Goal: Communication & Community: Answer question/provide support

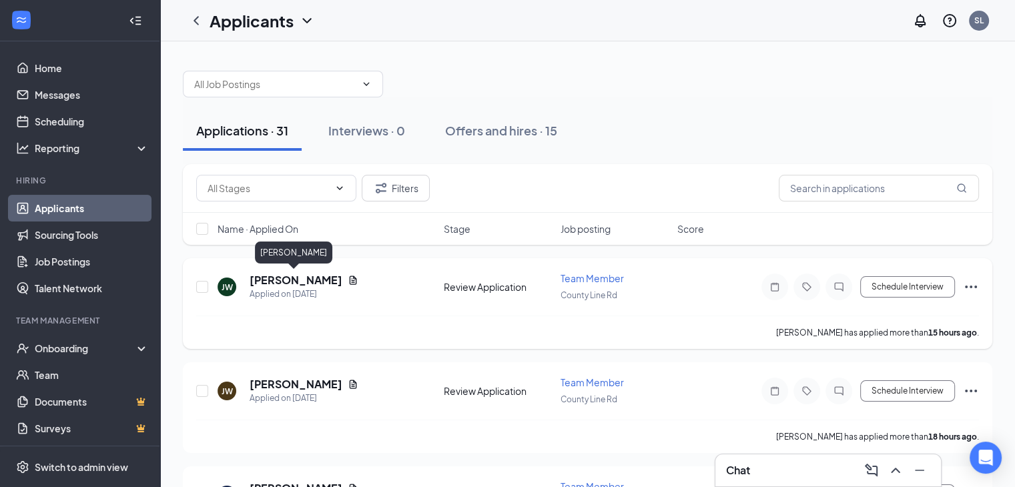
click at [294, 281] on h5 "[PERSON_NAME]" at bounding box center [295, 280] width 93 height 15
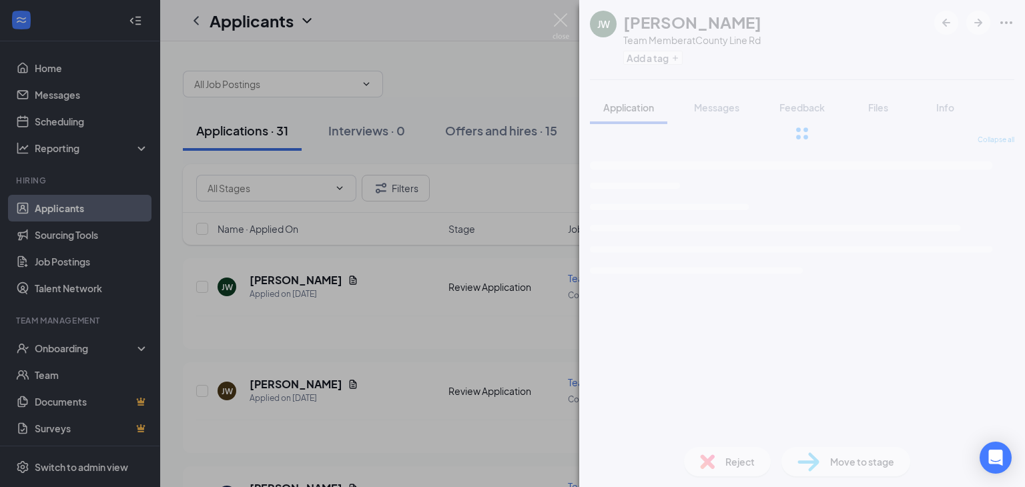
drag, startPoint x: 424, startPoint y: 430, endPoint x: 434, endPoint y: 448, distance: 20.6
click at [432, 446] on div "[PERSON_NAME] [PERSON_NAME] Team Member at County Line Rd Add a tag Application…" at bounding box center [512, 243] width 1025 height 487
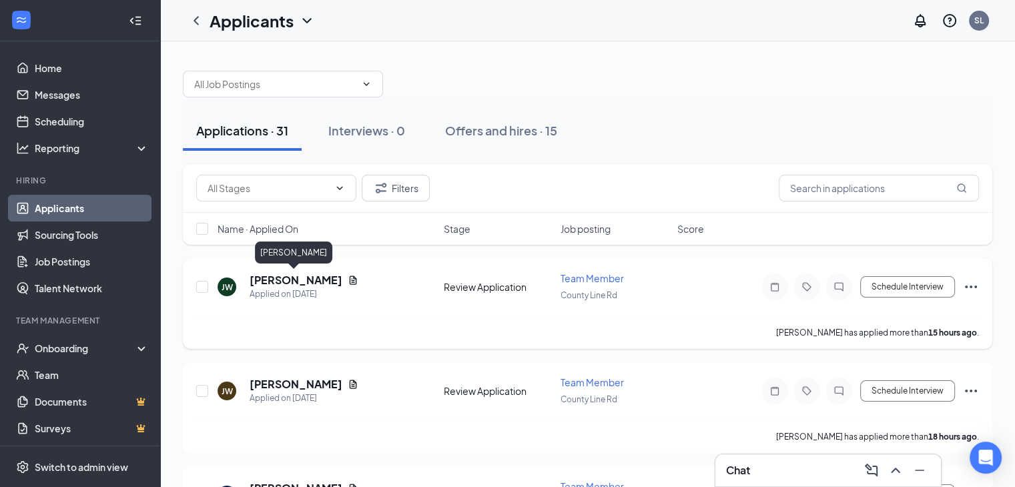
click at [292, 277] on h5 "[PERSON_NAME]" at bounding box center [295, 280] width 93 height 15
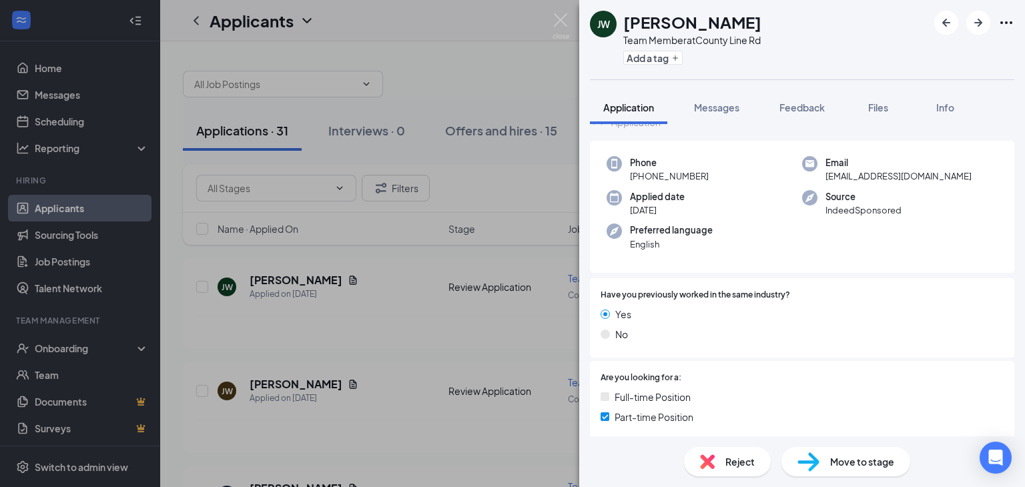
scroll to position [334, 0]
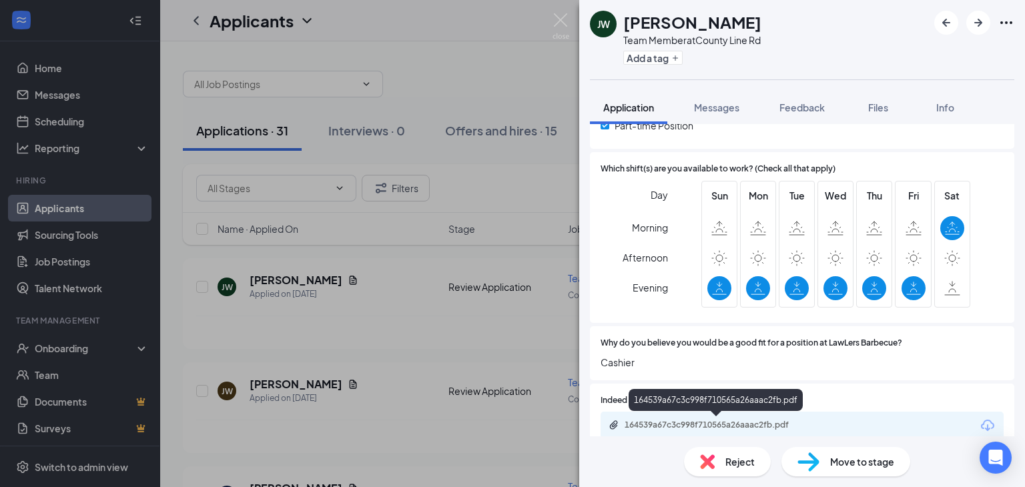
click at [683, 424] on div "164539a67c3c998f710565a26aaac2fb.pdf" at bounding box center [717, 425] width 187 height 11
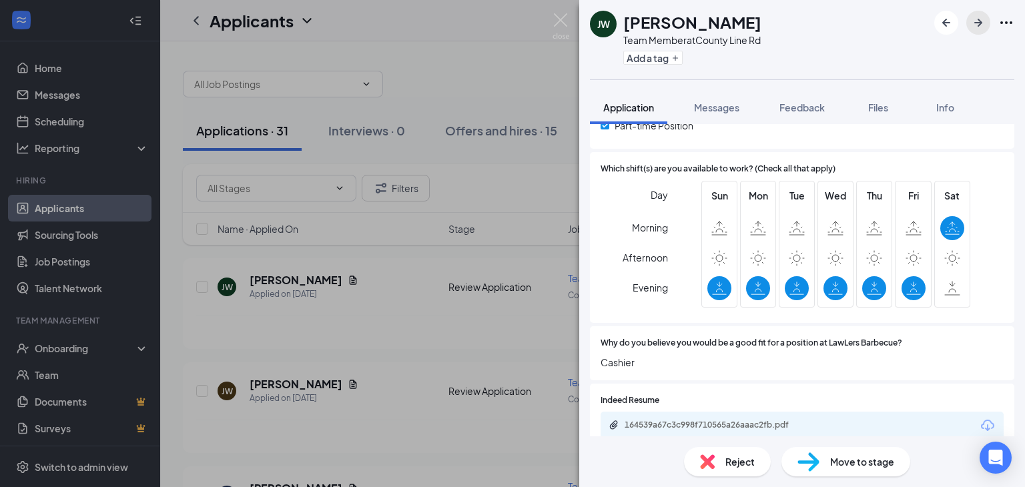
click at [986, 25] on button "button" at bounding box center [978, 23] width 24 height 24
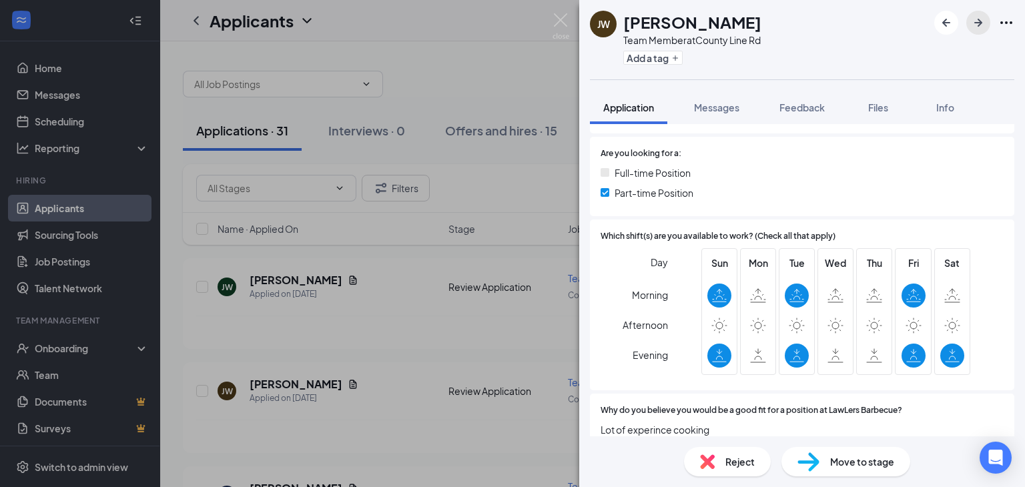
scroll to position [267, 0]
click at [992, 21] on div at bounding box center [974, 23] width 80 height 24
click at [988, 25] on button "button" at bounding box center [978, 23] width 24 height 24
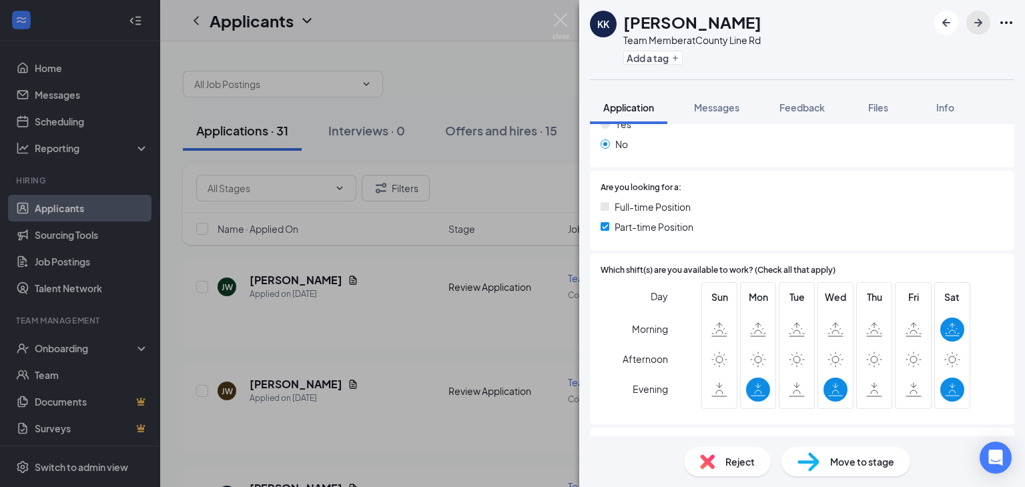
scroll to position [267, 0]
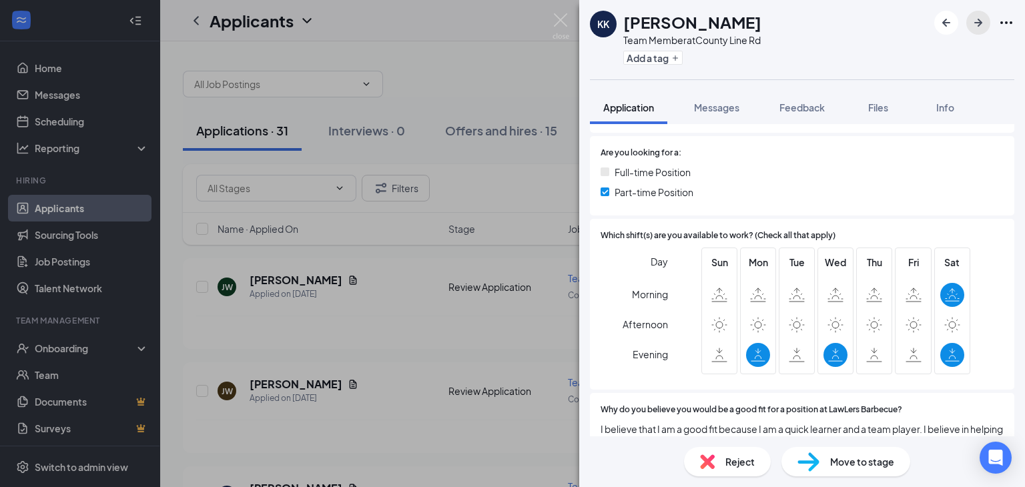
click at [978, 26] on icon "ArrowRight" at bounding box center [978, 23] width 8 height 8
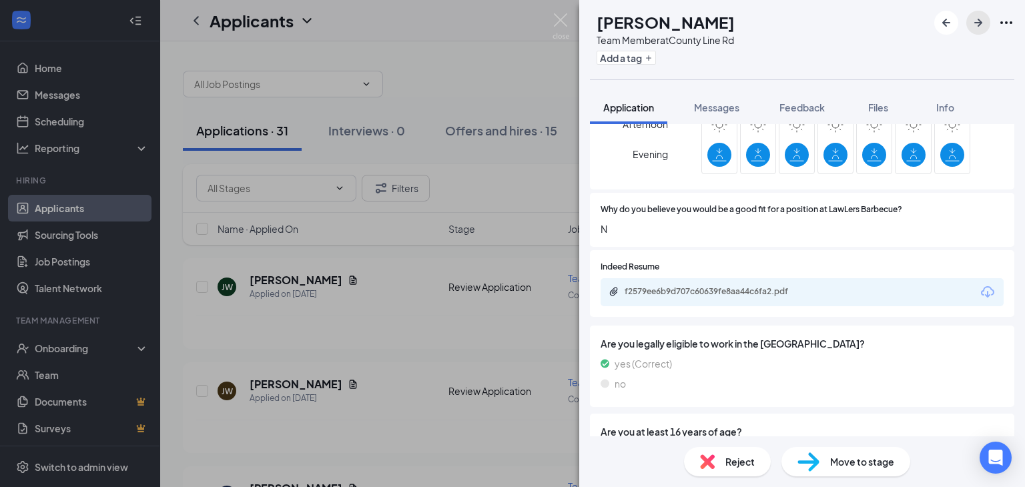
scroll to position [534, 0]
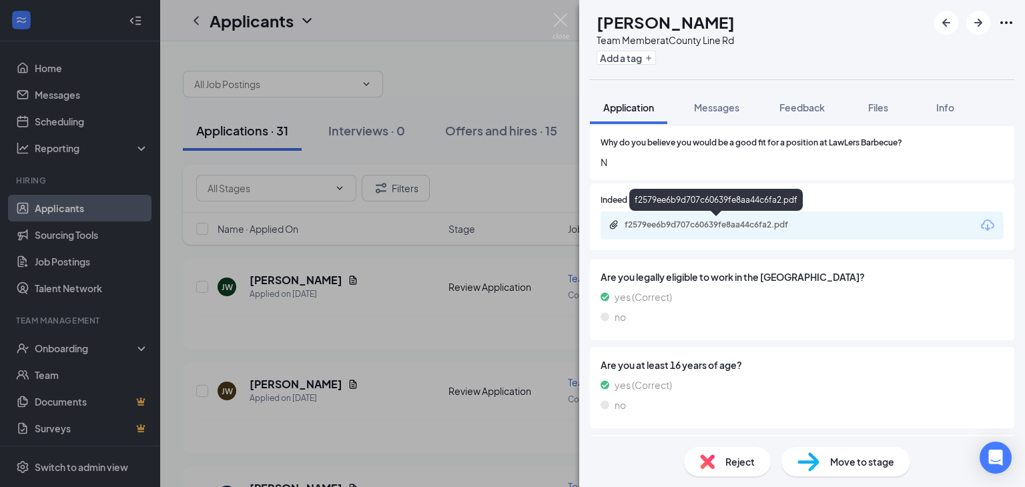
click at [691, 230] on div "f2579ee6b9d707c60639fe8aa44c6fa2.pdf" at bounding box center [716, 225] width 216 height 13
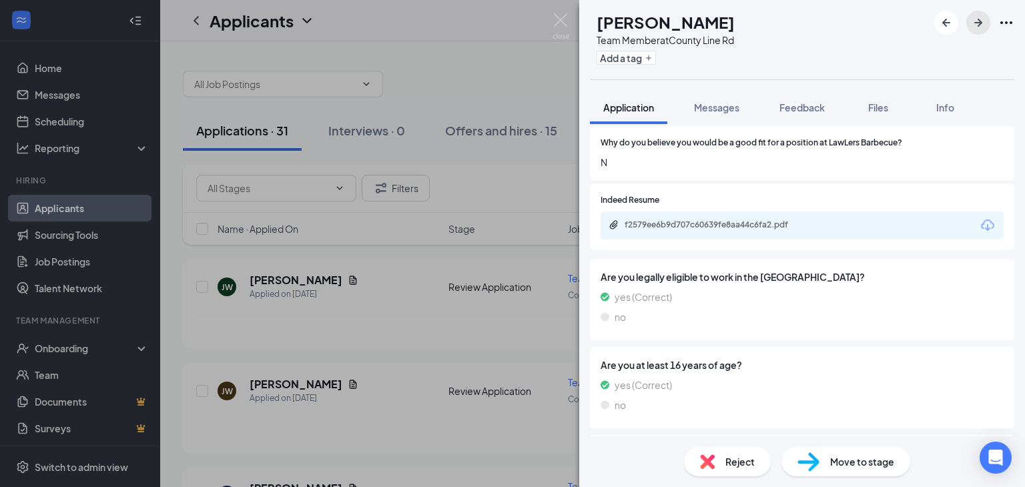
click at [977, 24] on icon "ArrowRight" at bounding box center [978, 23] width 16 height 16
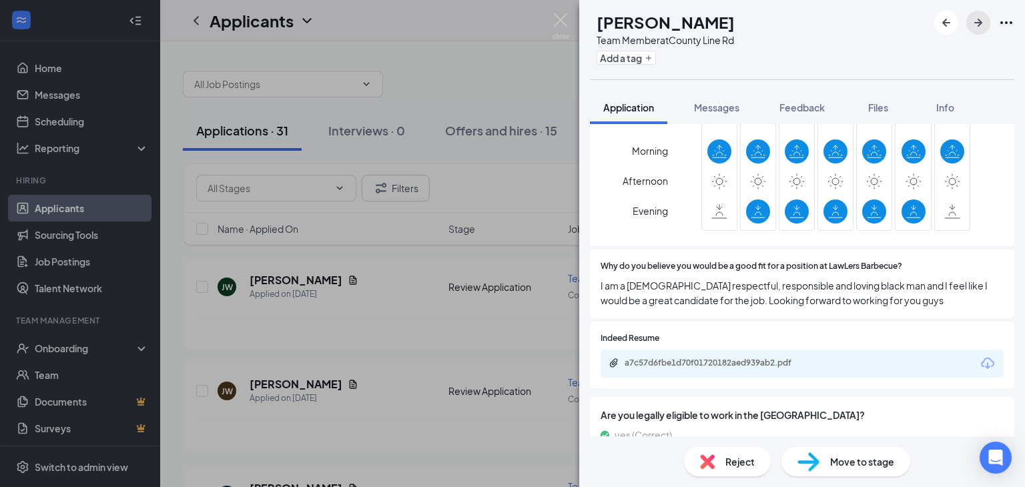
scroll to position [467, 0]
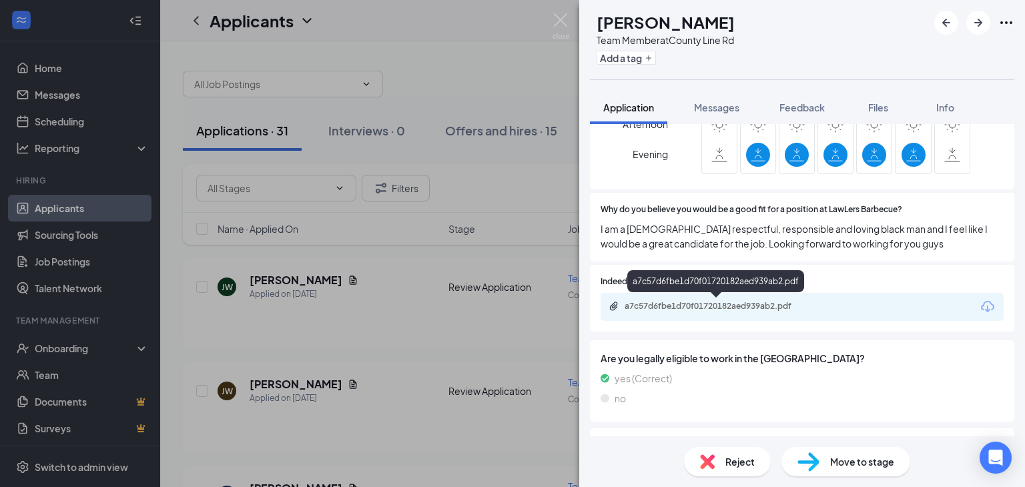
click at [706, 304] on div "a7c57d6fbe1d70f01720182aed939ab2.pdf" at bounding box center [717, 306] width 187 height 11
click at [730, 103] on span "Messages" at bounding box center [716, 107] width 45 height 12
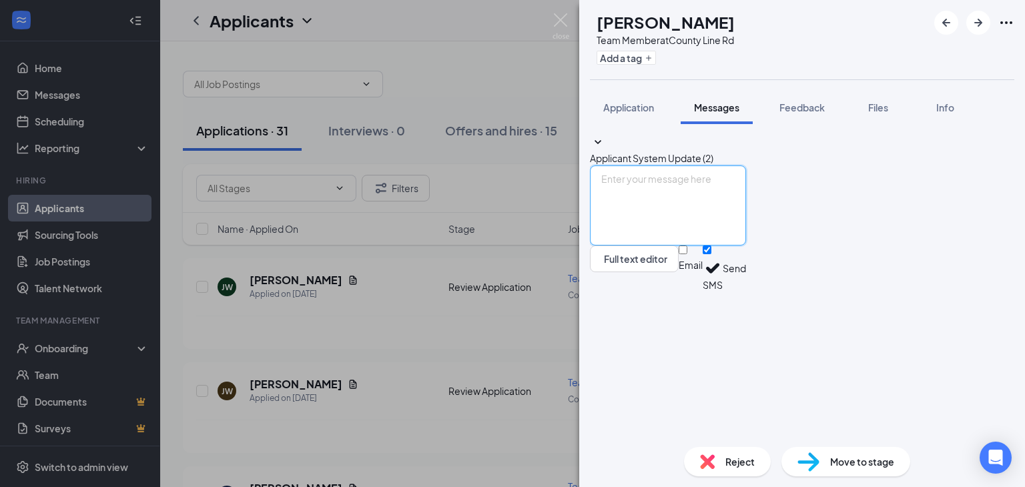
click at [661, 245] on textarea at bounding box center [668, 205] width 156 height 80
click at [691, 245] on textarea "Good morning, i would like" at bounding box center [668, 205] width 156 height 80
click at [746, 245] on textarea "Good morning, I would like" at bounding box center [668, 205] width 156 height 80
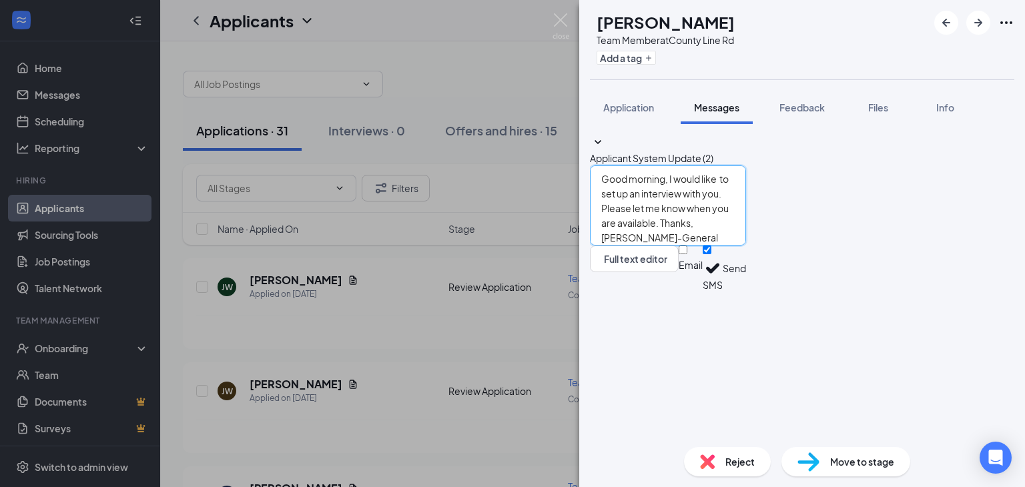
type textarea "Good morning, I would like to set up an interview with you. Please let me know …"
click at [746, 292] on button "Send" at bounding box center [733, 268] width 23 height 46
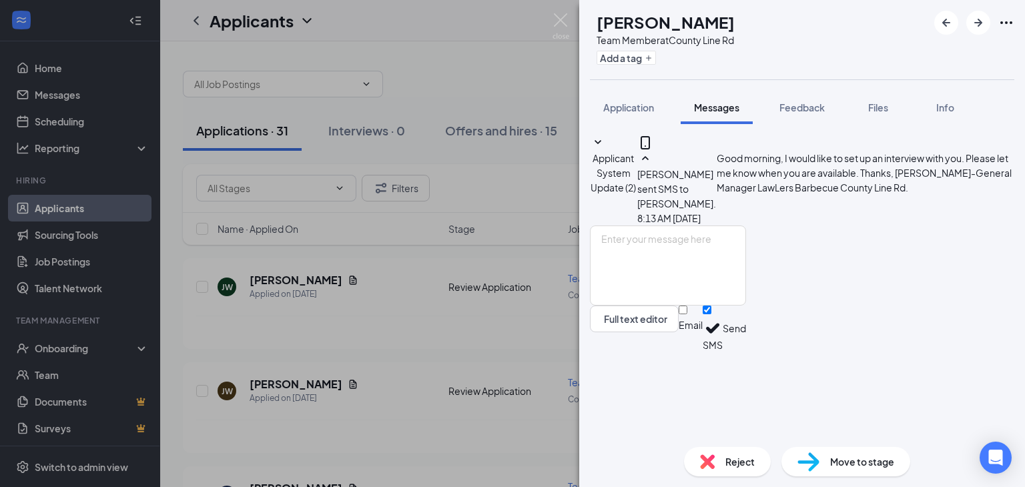
scroll to position [3, 0]
click at [620, 108] on span "Application" at bounding box center [628, 107] width 51 height 12
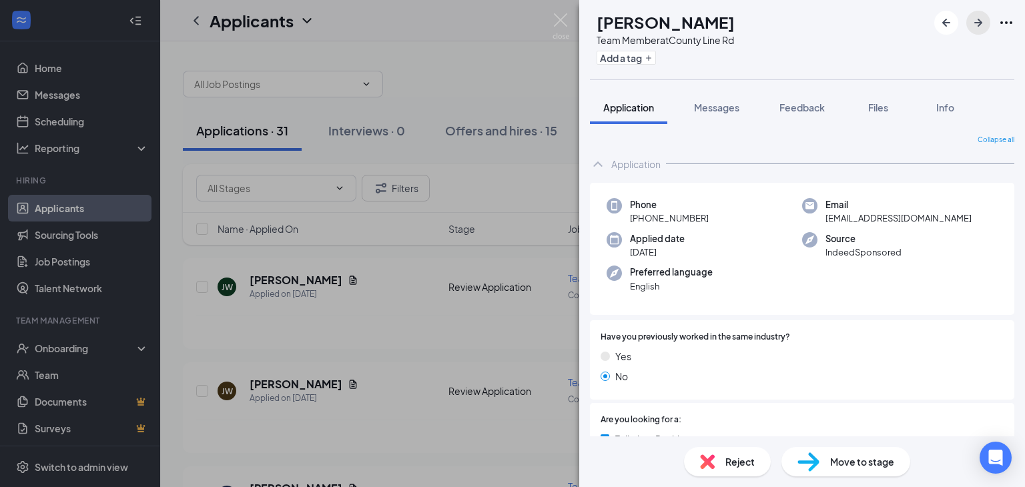
click at [977, 27] on icon "ArrowRight" at bounding box center [978, 23] width 16 height 16
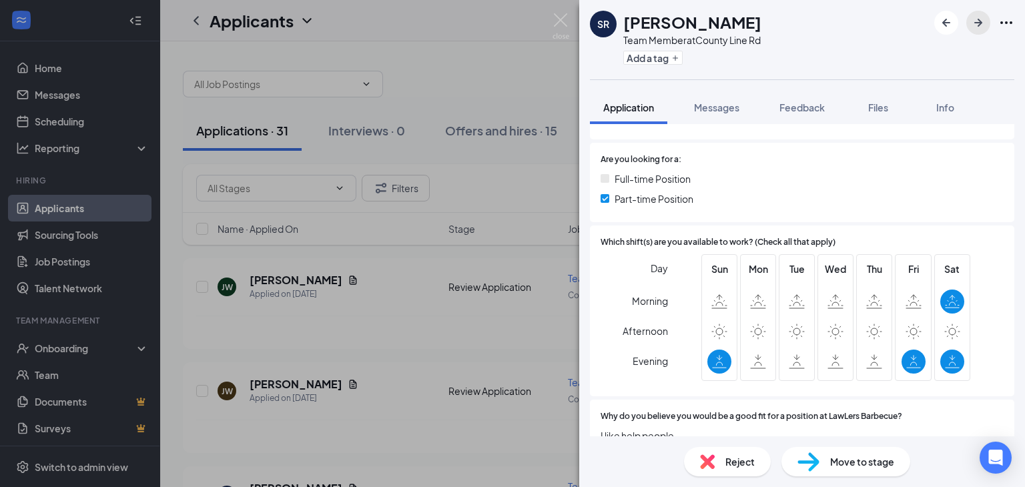
scroll to position [267, 0]
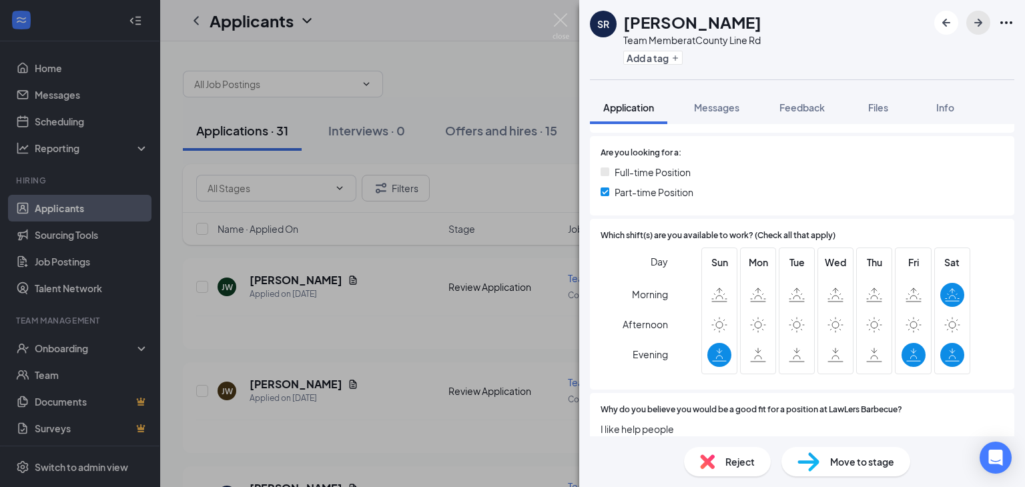
click at [971, 26] on icon "ArrowRight" at bounding box center [978, 23] width 16 height 16
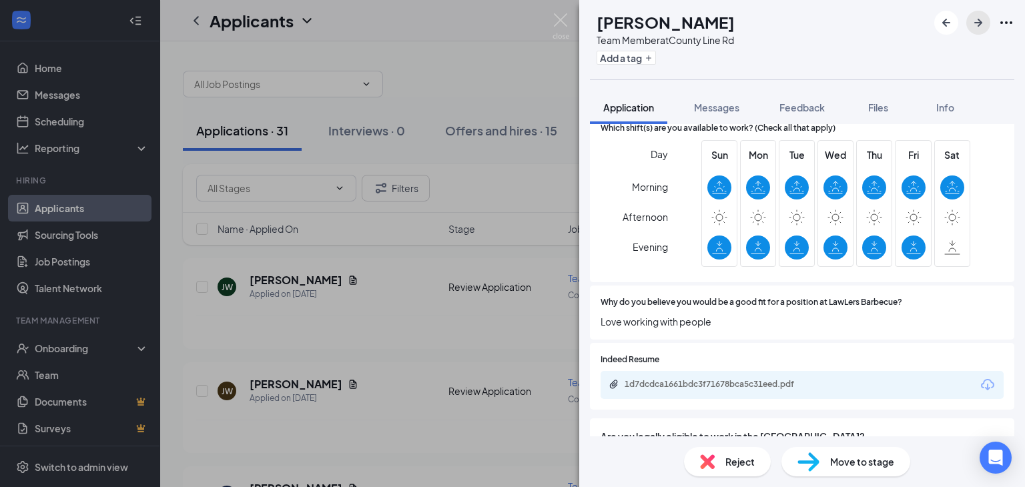
scroll to position [467, 0]
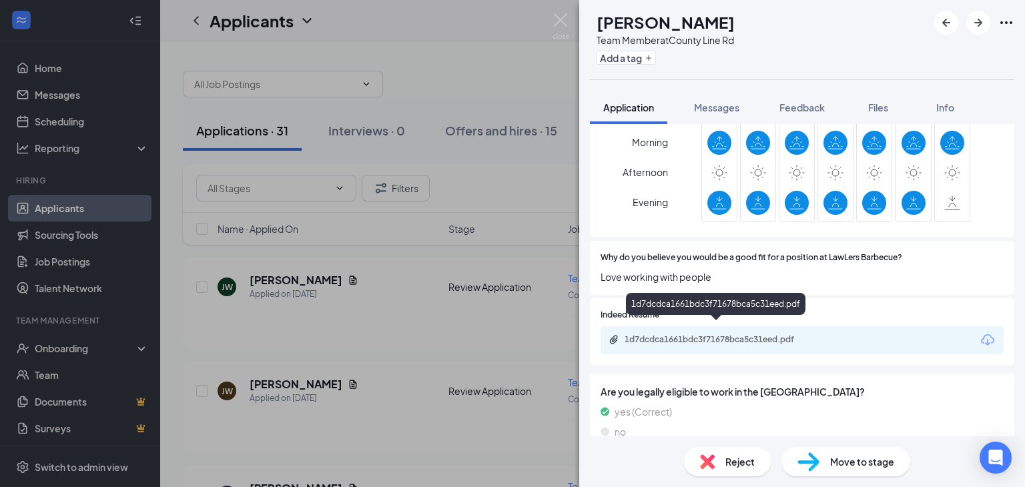
click at [677, 334] on div "1d7dcdca1661bdc3f71678bca5c31eed.pdf" at bounding box center [717, 339] width 187 height 11
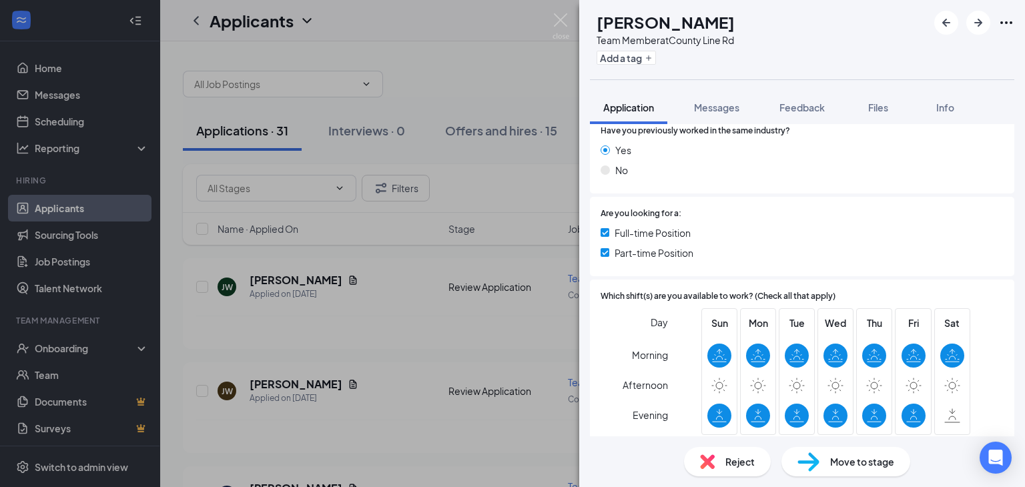
scroll to position [0, 0]
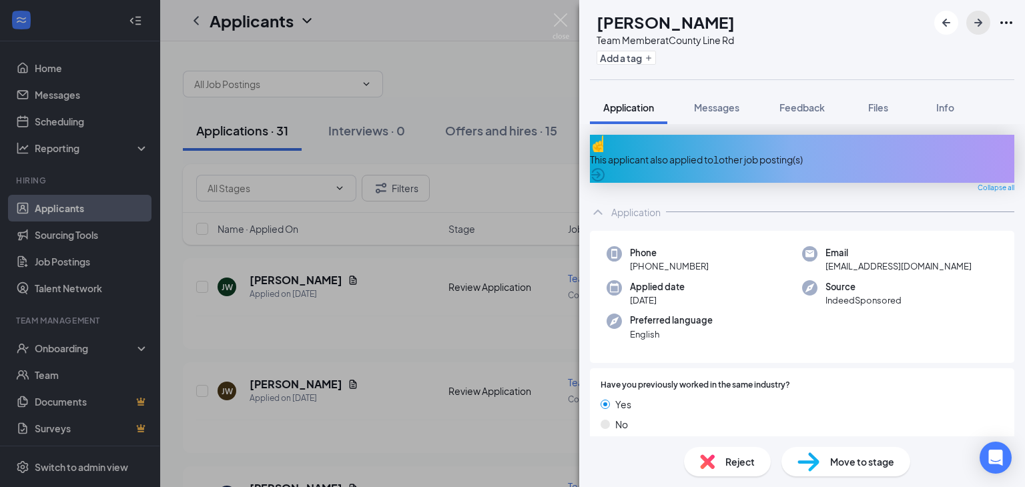
click at [971, 27] on icon "ArrowRight" at bounding box center [978, 23] width 16 height 16
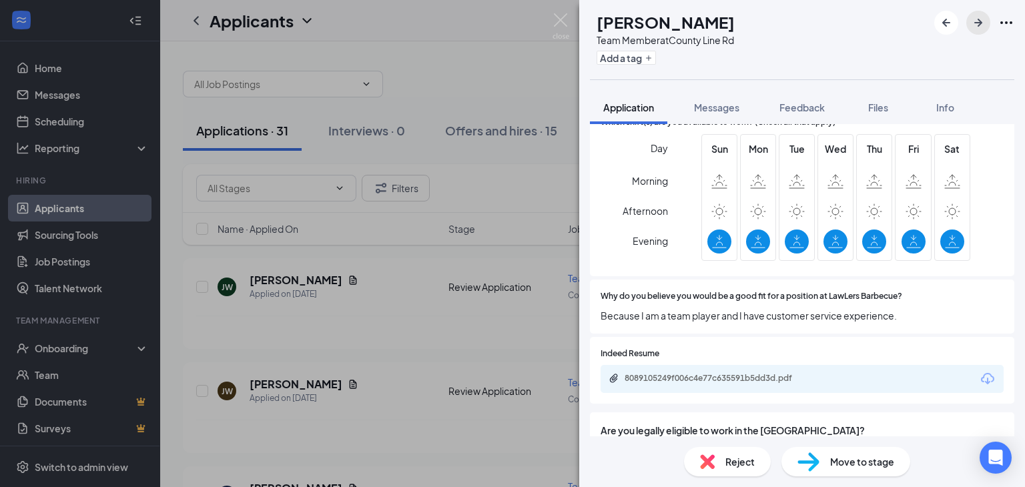
scroll to position [400, 0]
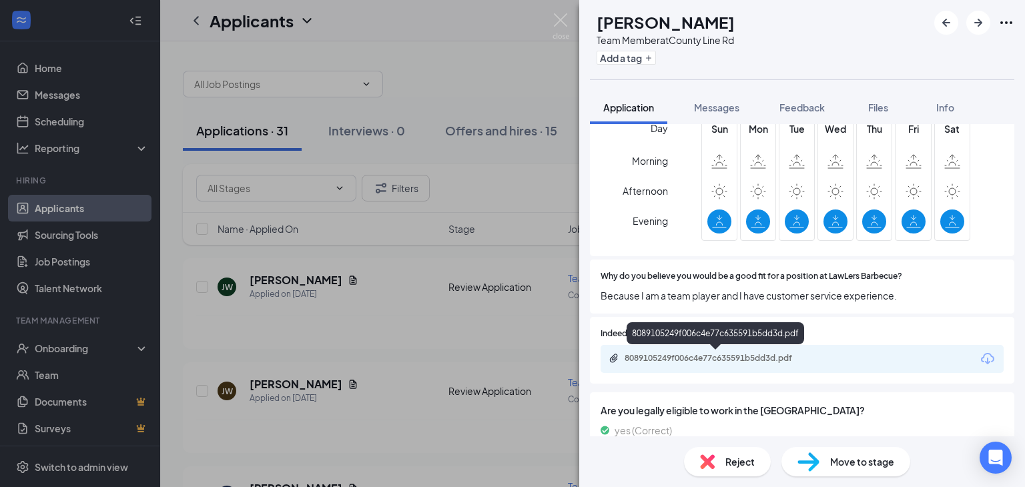
click at [696, 364] on div "8089105249f006c4e77c635591b5dd3d.pdf" at bounding box center [716, 359] width 216 height 13
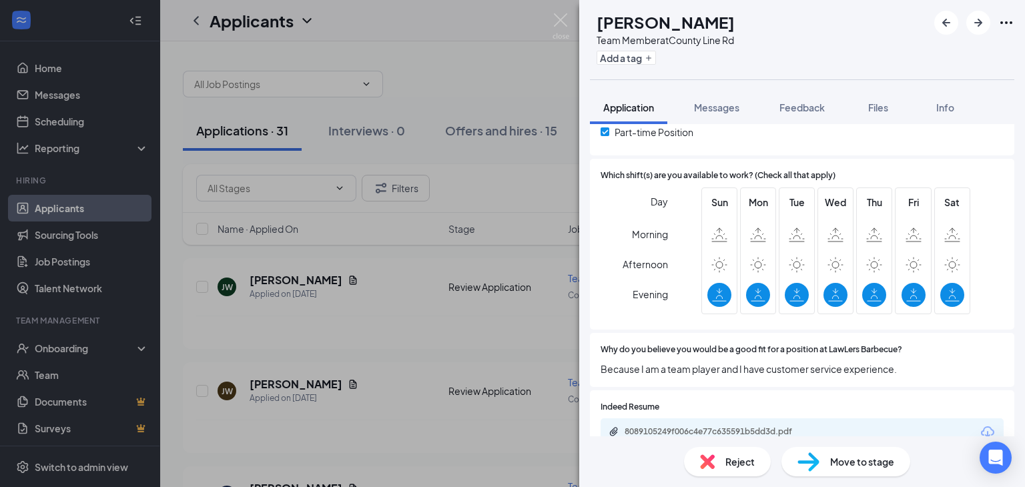
scroll to position [283, 0]
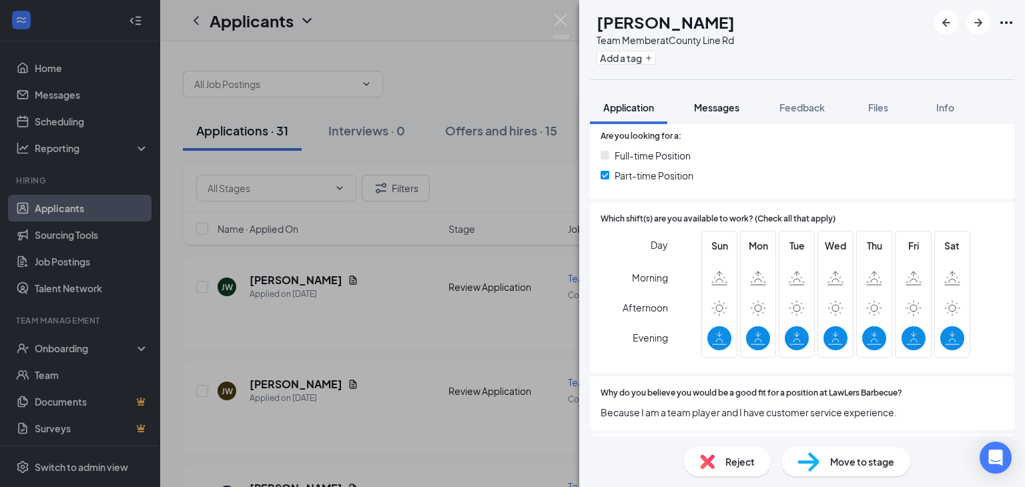
click at [725, 107] on span "Messages" at bounding box center [716, 107] width 45 height 12
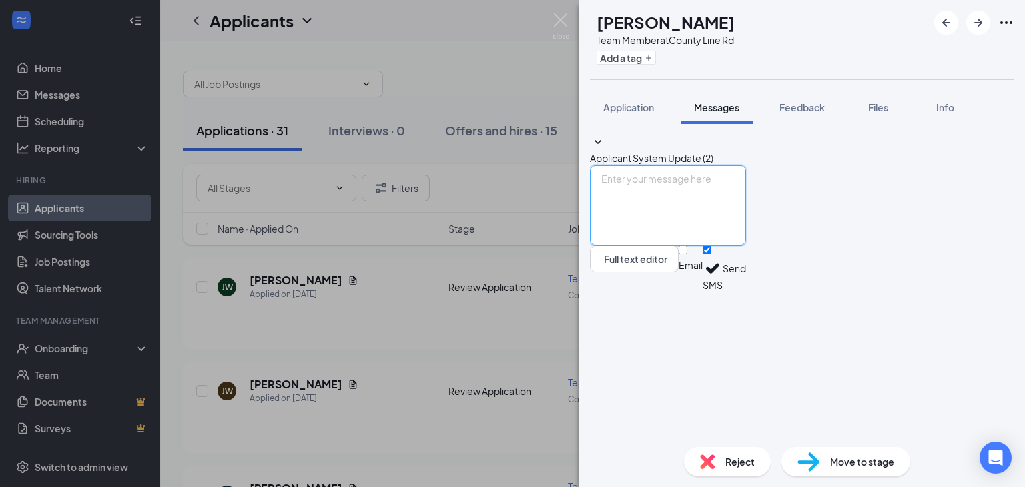
click at [662, 245] on textarea at bounding box center [668, 205] width 156 height 80
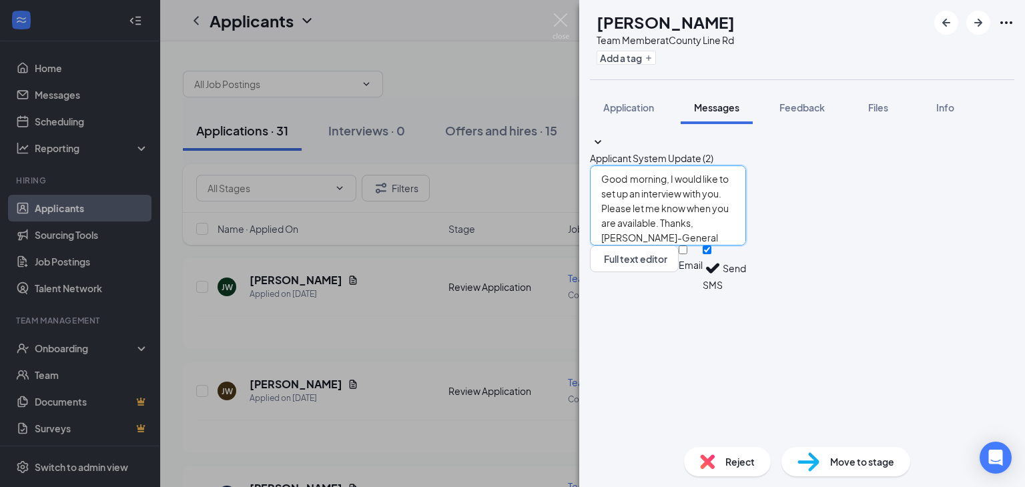
type textarea "Good morning, I would like to set up an interview with you. Please let me know …"
click at [746, 292] on button "Send" at bounding box center [733, 268] width 23 height 46
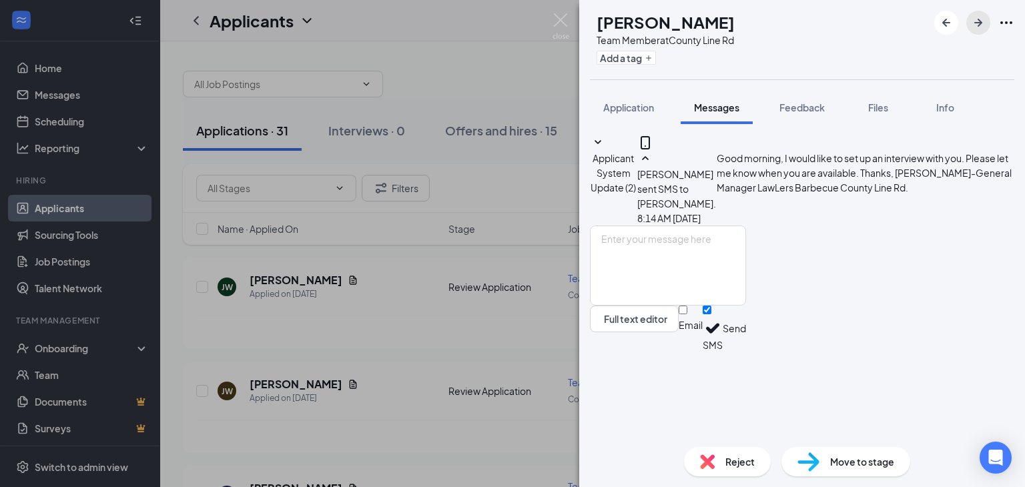
click at [977, 23] on icon "ArrowRight" at bounding box center [978, 23] width 8 height 8
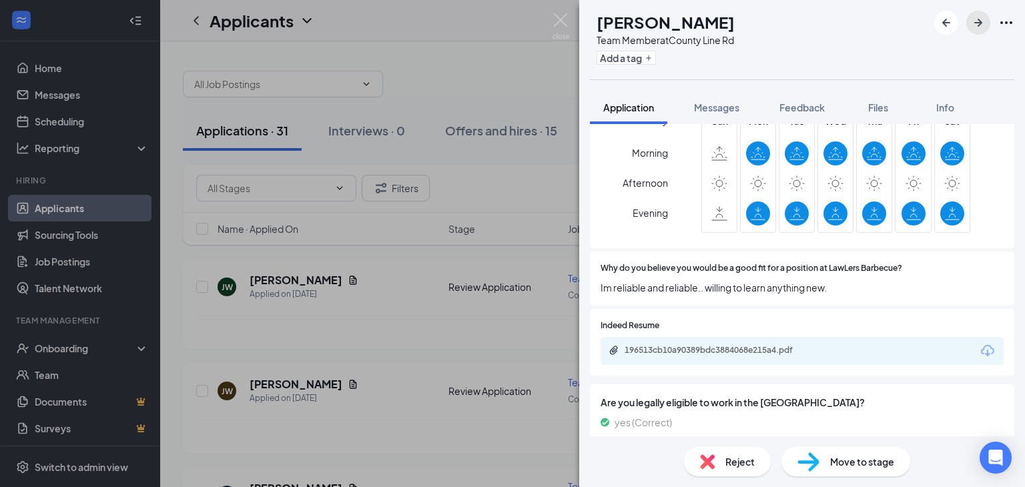
scroll to position [467, 0]
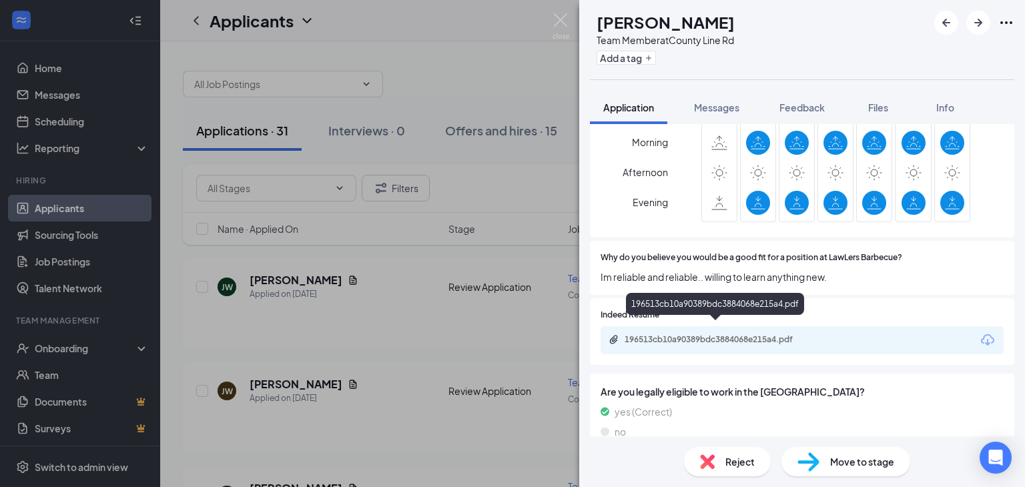
click at [687, 334] on div "196513cb10a90389bdc3884068e215a4.pdf" at bounding box center [717, 339] width 187 height 11
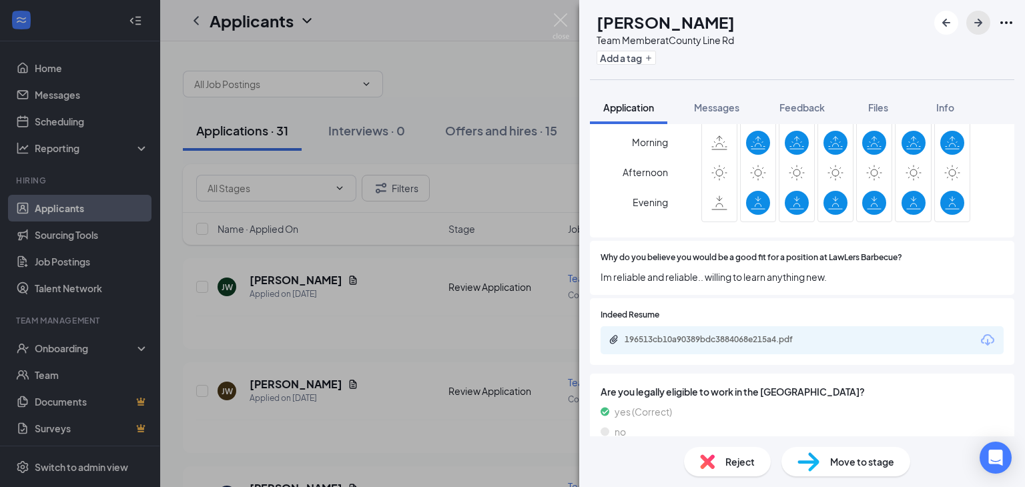
click at [983, 24] on icon "ArrowRight" at bounding box center [978, 23] width 16 height 16
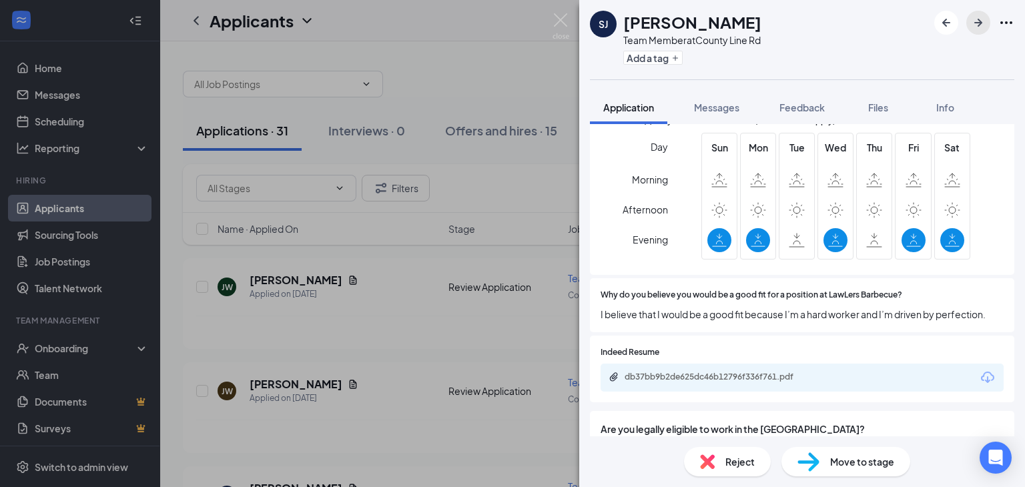
scroll to position [400, 0]
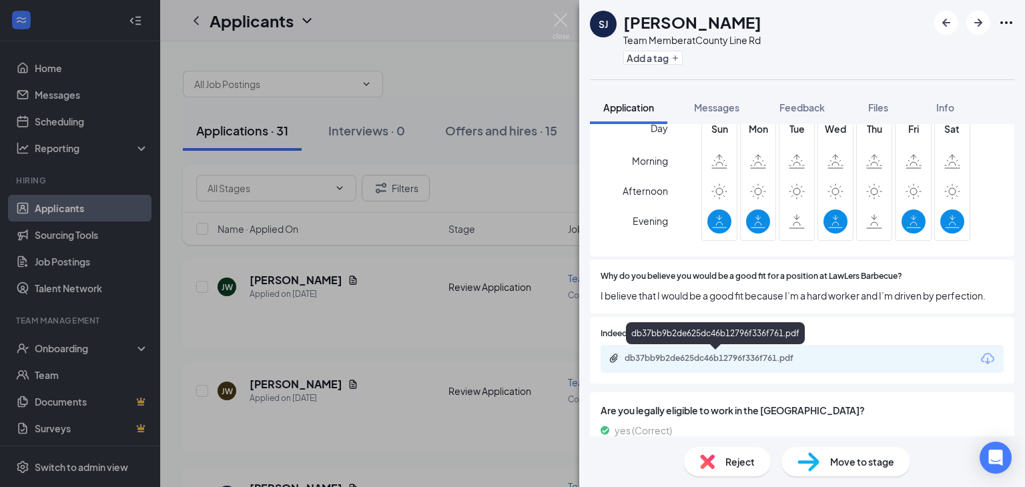
click at [728, 358] on div "db37bb9b2de625dc46b12796f336f761.pdf" at bounding box center [717, 358] width 187 height 11
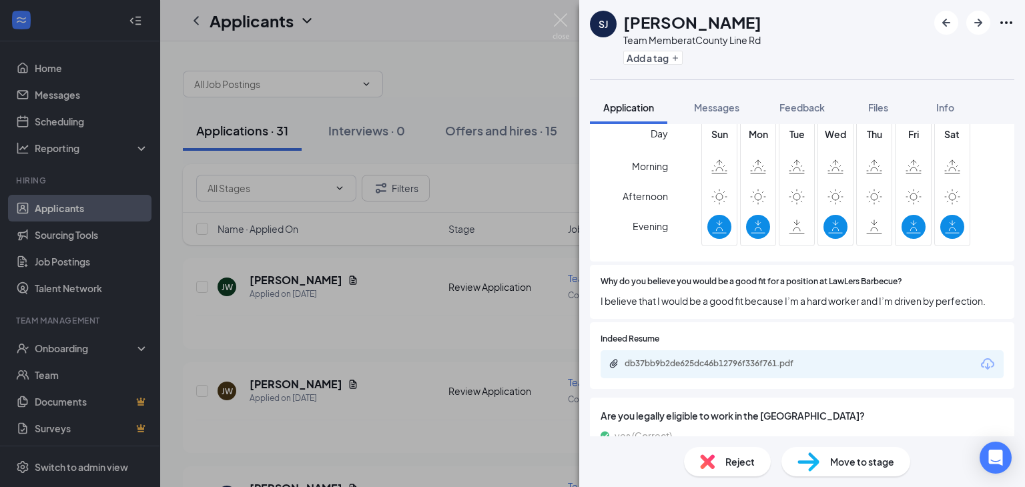
scroll to position [484, 0]
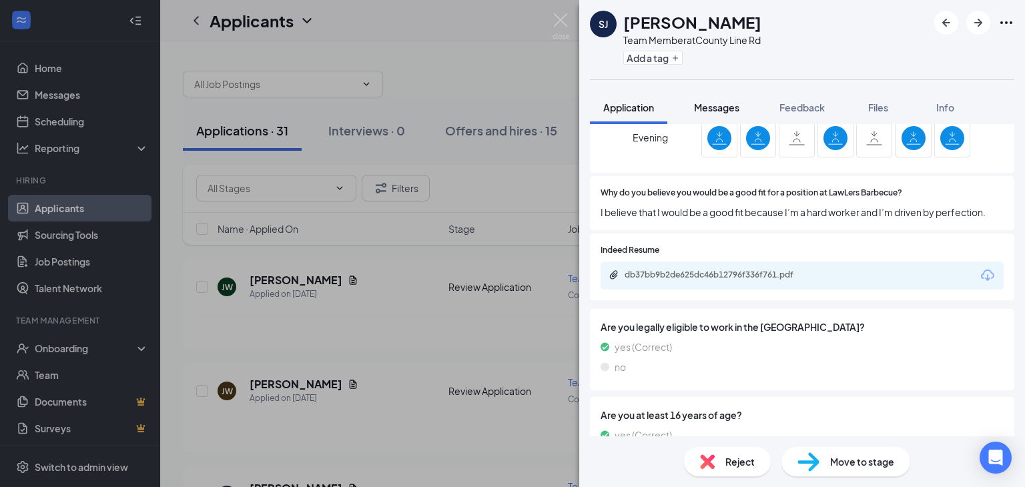
click at [716, 107] on span "Messages" at bounding box center [716, 107] width 45 height 12
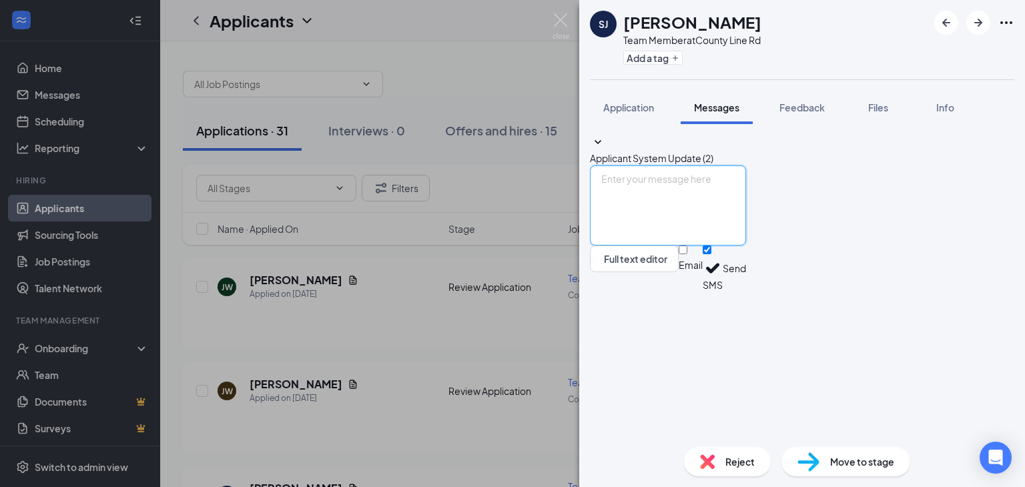
click at [646, 245] on textarea at bounding box center [668, 205] width 156 height 80
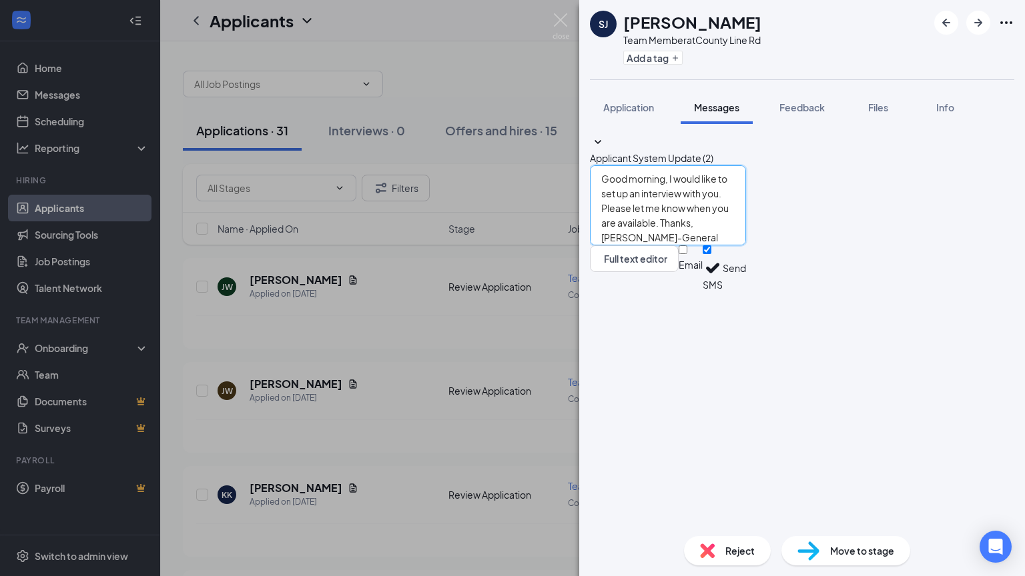
type textarea "Good morning, I would like to set up an interview with you. Please let me know …"
drag, startPoint x: 956, startPoint y: 498, endPoint x: 951, endPoint y: 491, distance: 8.5
click at [746, 292] on button "Send" at bounding box center [733, 268] width 23 height 46
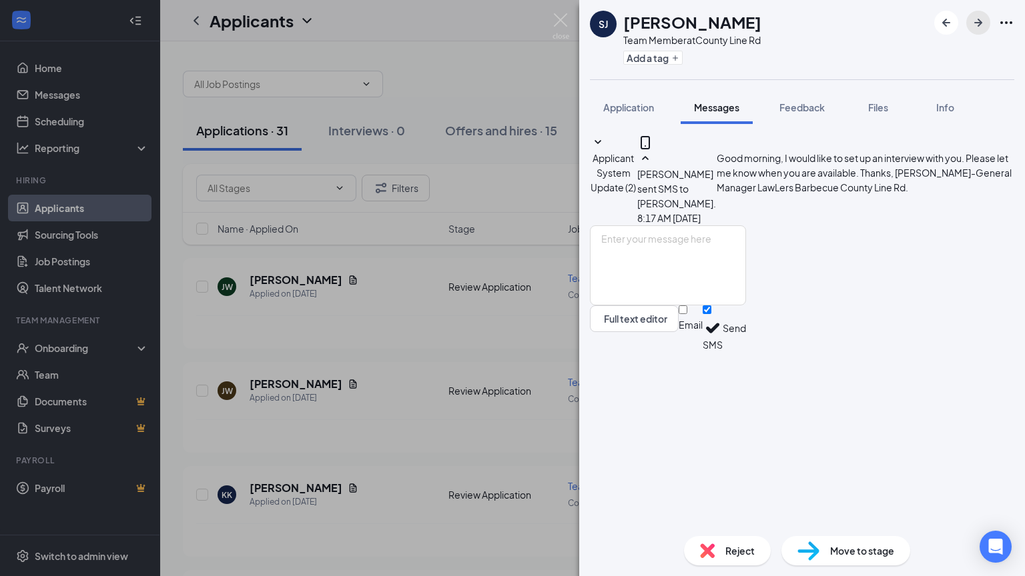
click at [979, 16] on icon "ArrowRight" at bounding box center [978, 23] width 16 height 16
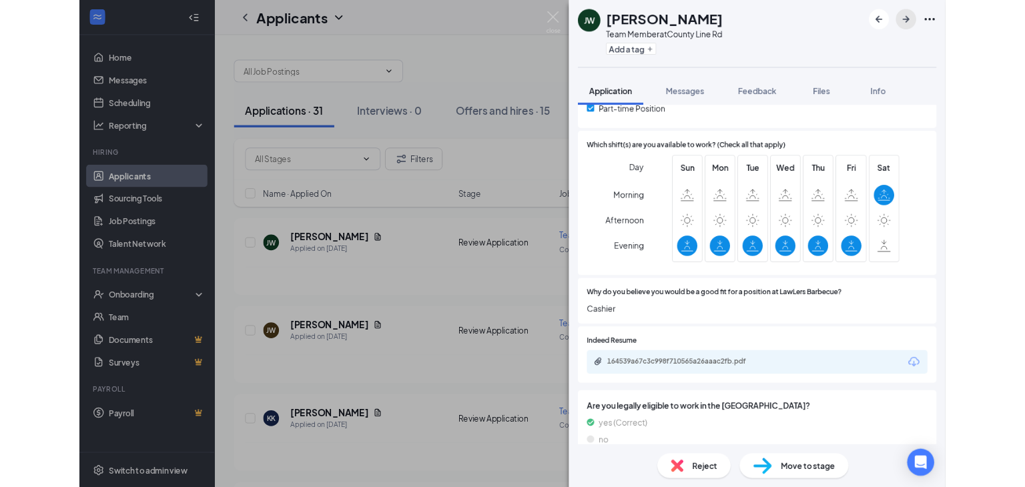
scroll to position [334, 0]
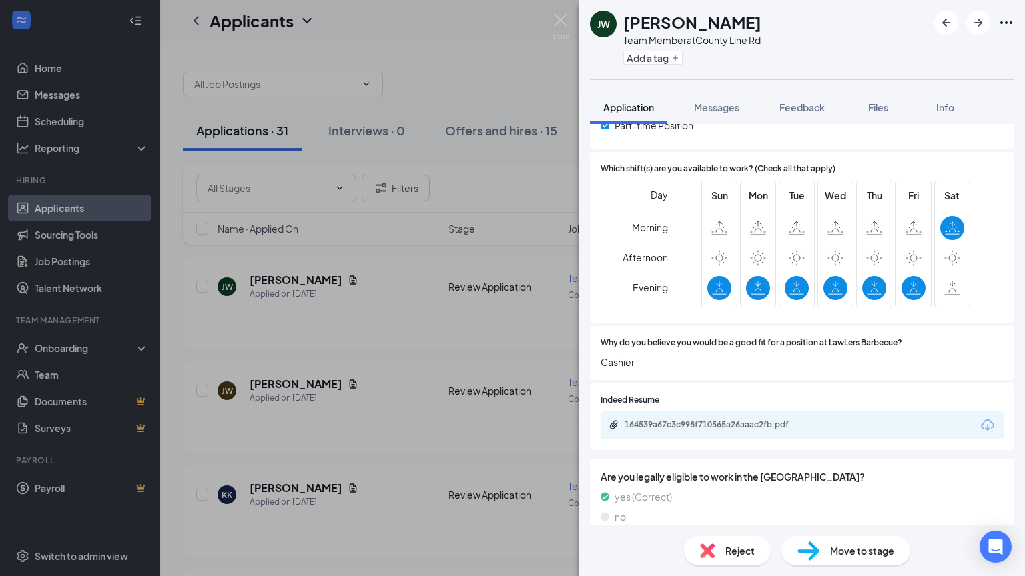
click at [714, 412] on div "164539a67c3c998f710565a26aaac2fb.pdf" at bounding box center [801, 426] width 403 height 28
click at [713, 418] on div "164539a67c3c998f710565a26aaac2fb.pdf" at bounding box center [801, 426] width 403 height 28
click at [704, 427] on div "164539a67c3c998f710565a26aaac2fb.pdf" at bounding box center [717, 425] width 187 height 11
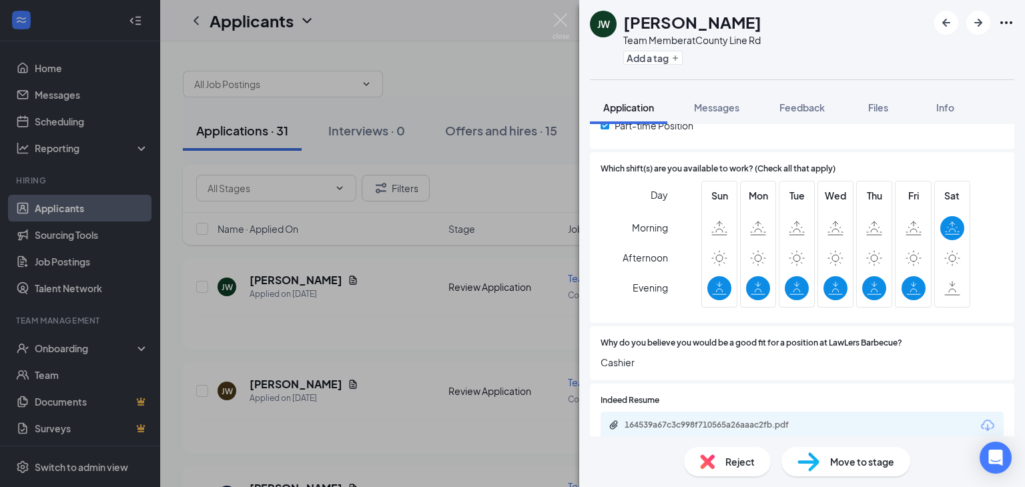
click at [965, 27] on div at bounding box center [974, 23] width 80 height 24
click at [977, 21] on icon "ArrowRight" at bounding box center [978, 23] width 16 height 16
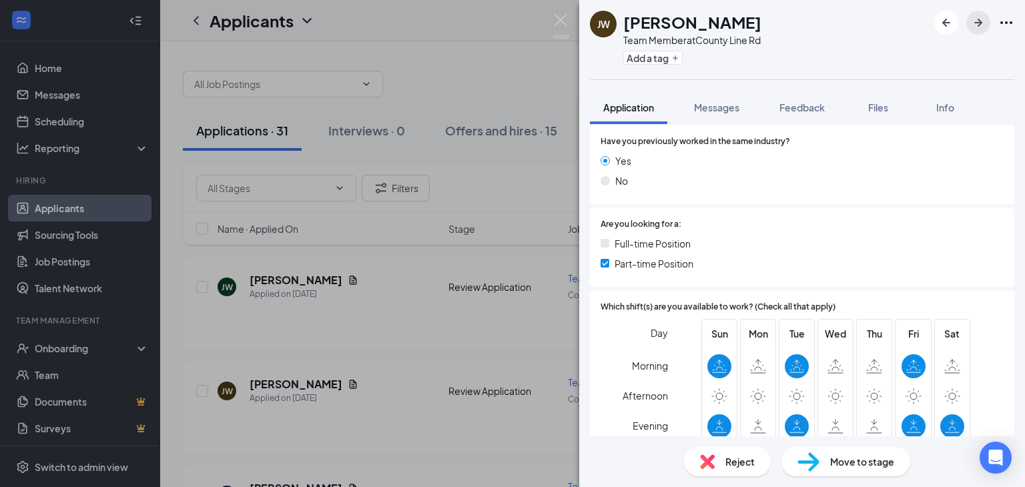
scroll to position [334, 0]
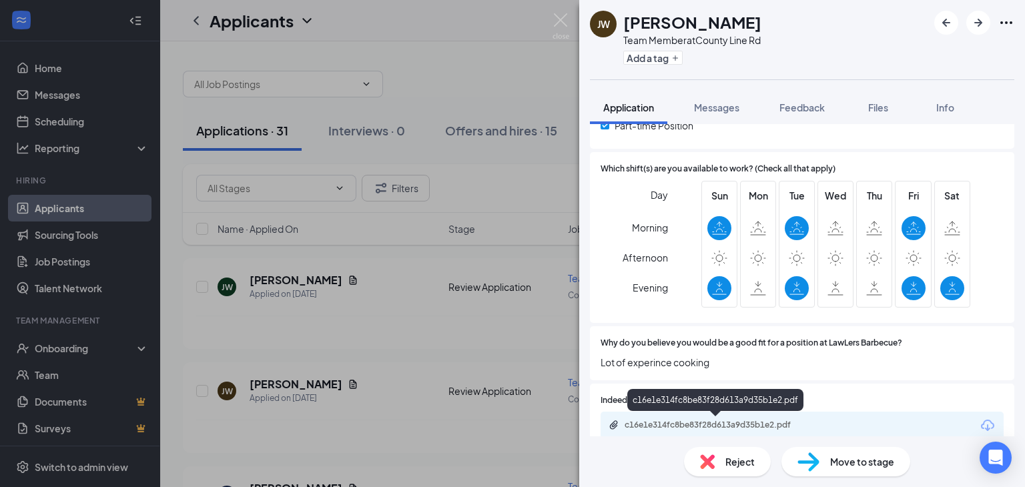
click at [702, 425] on div "c16e1e314fc8be83f28d613a9d35b1e2.pdf" at bounding box center [717, 425] width 187 height 11
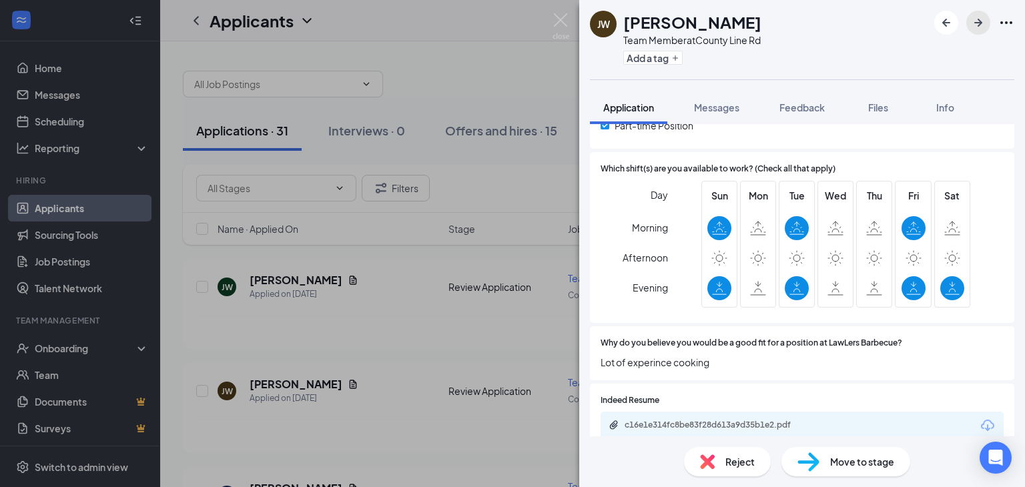
click at [975, 19] on icon "ArrowRight" at bounding box center [978, 23] width 16 height 16
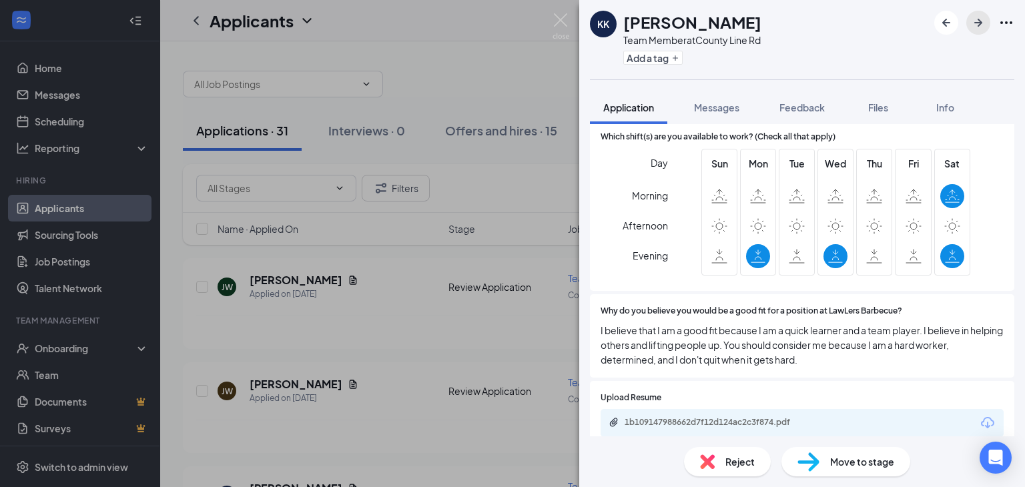
scroll to position [400, 0]
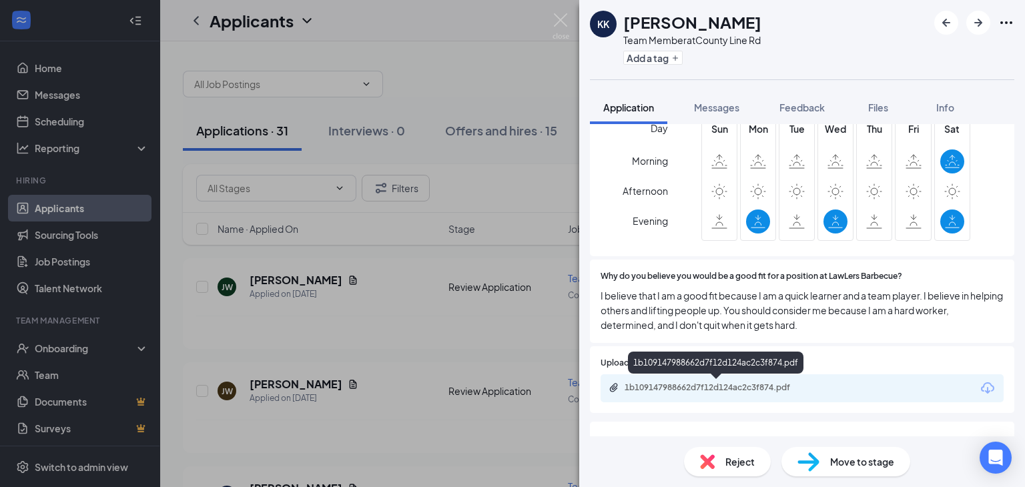
click at [702, 389] on div "1b109147988662d7f12d124ac2c3f874.pdf" at bounding box center [717, 387] width 187 height 11
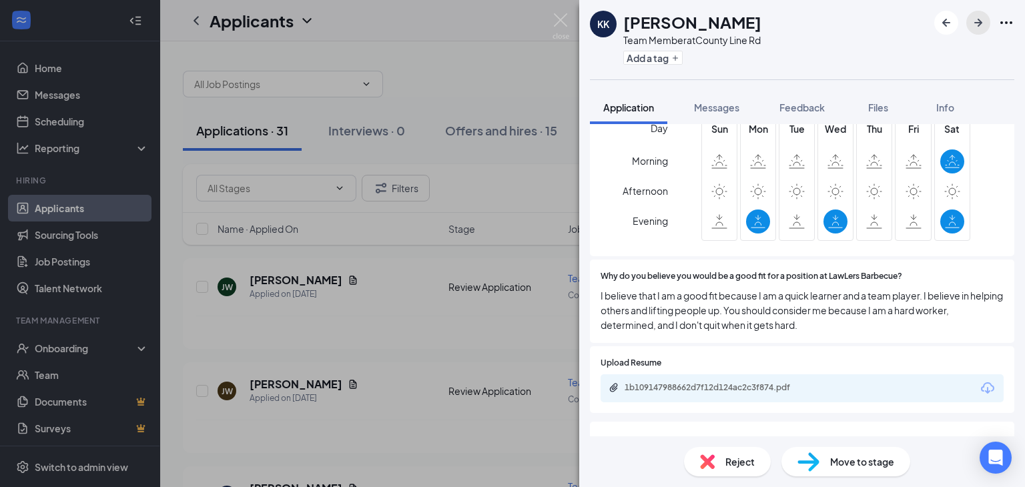
click at [979, 23] on icon "ArrowRight" at bounding box center [978, 23] width 8 height 8
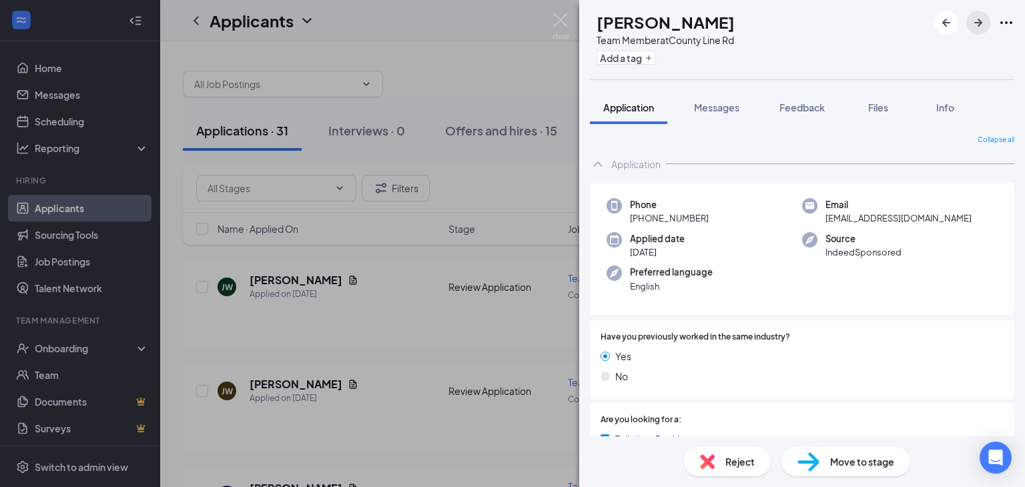
click at [981, 20] on icon "ArrowRight" at bounding box center [978, 23] width 16 height 16
click at [716, 109] on span "Messages" at bounding box center [716, 107] width 45 height 12
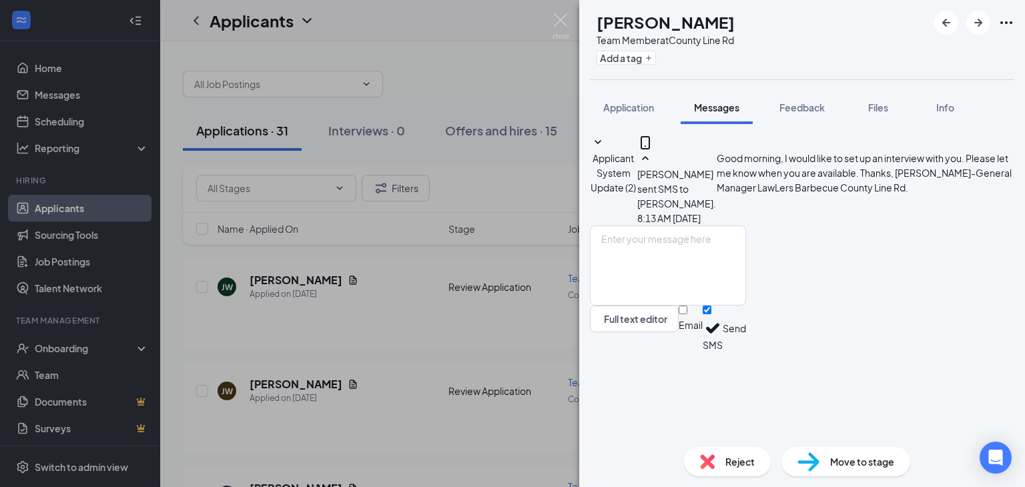
scroll to position [3, 0]
click at [971, 21] on icon "ArrowRight" at bounding box center [978, 23] width 16 height 16
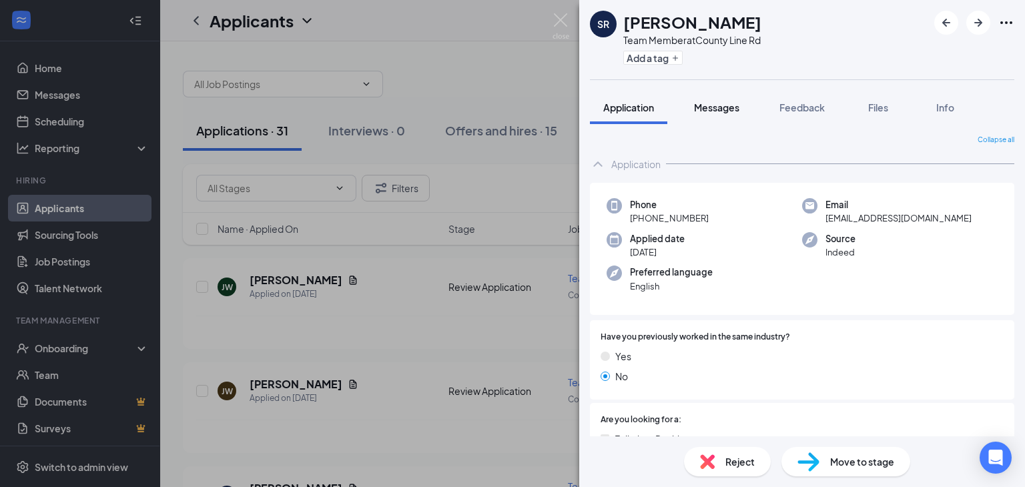
click at [726, 102] on span "Messages" at bounding box center [716, 107] width 45 height 12
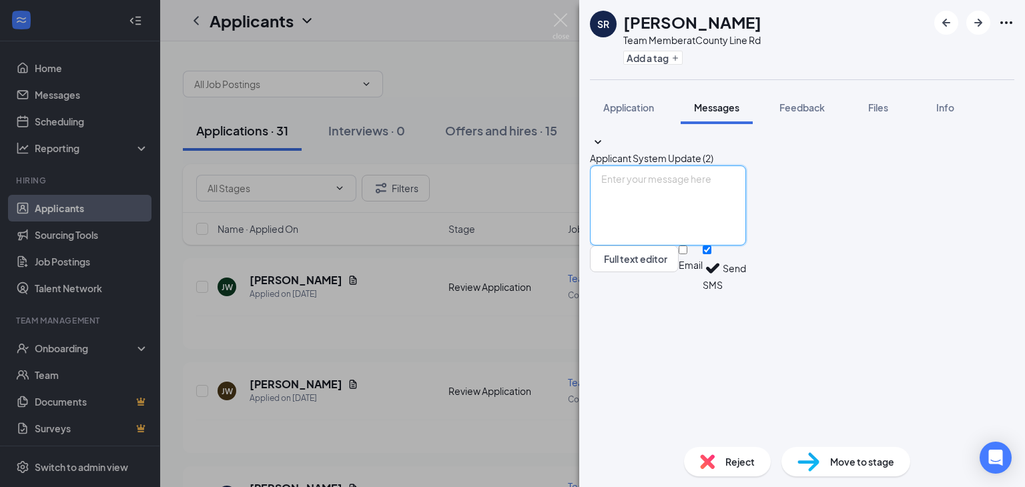
click at [640, 245] on textarea at bounding box center [668, 205] width 156 height 80
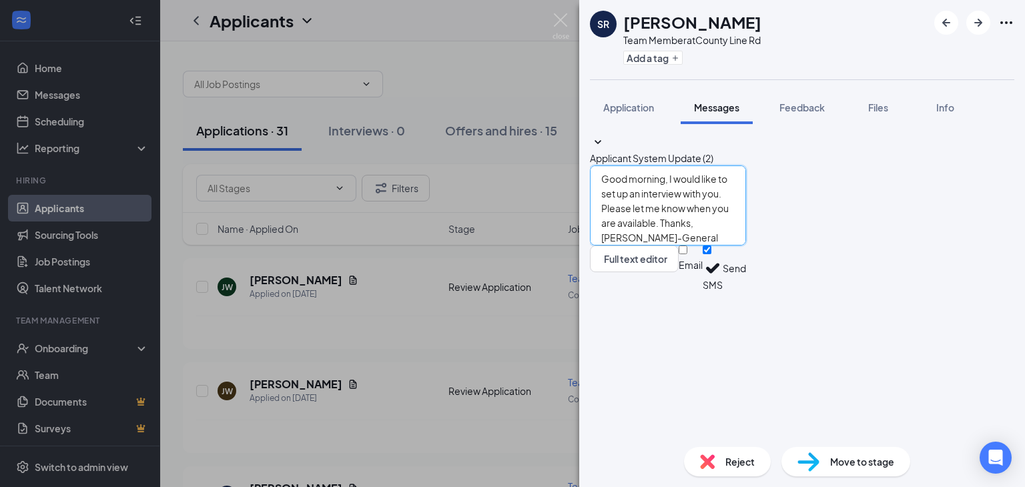
type textarea "Good morning, I would like to set up an interview with you. Please let me know …"
click at [746, 292] on button "Send" at bounding box center [733, 268] width 23 height 46
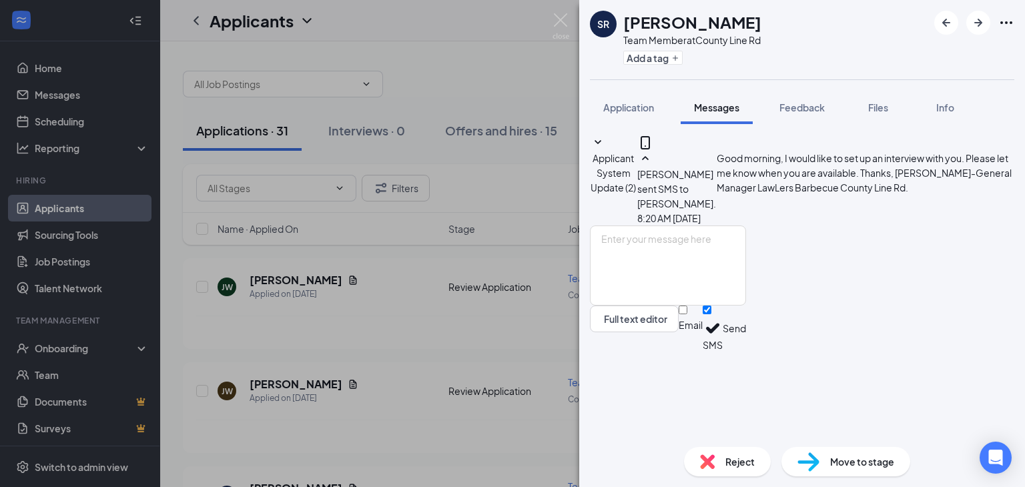
scroll to position [3, 0]
click at [982, 23] on icon "ArrowRight" at bounding box center [978, 23] width 16 height 16
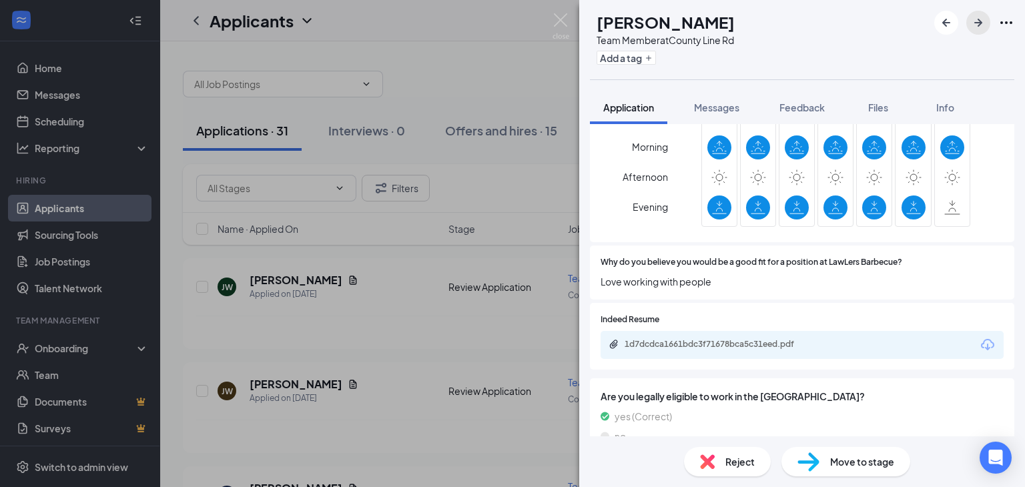
scroll to position [467, 0]
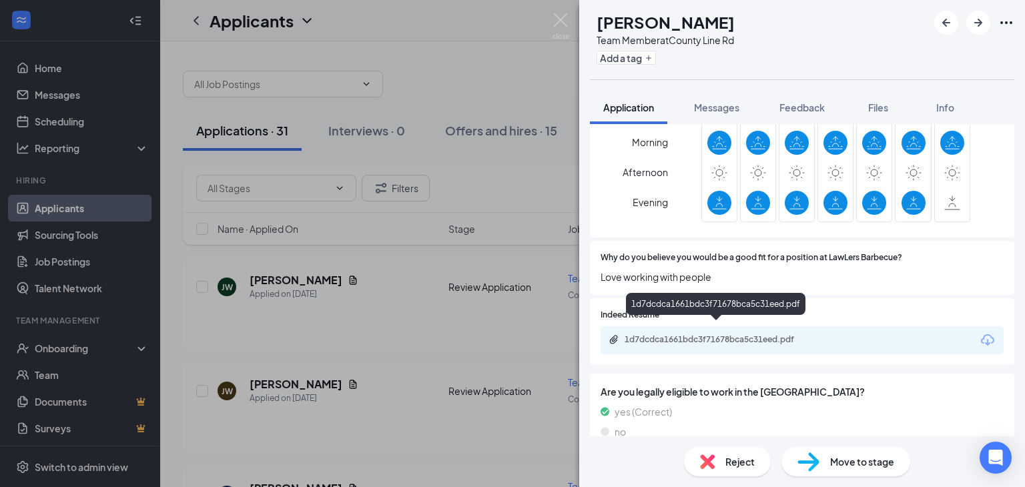
click at [726, 334] on div "1d7dcdca1661bdc3f71678bca5c31eed.pdf" at bounding box center [717, 339] width 187 height 11
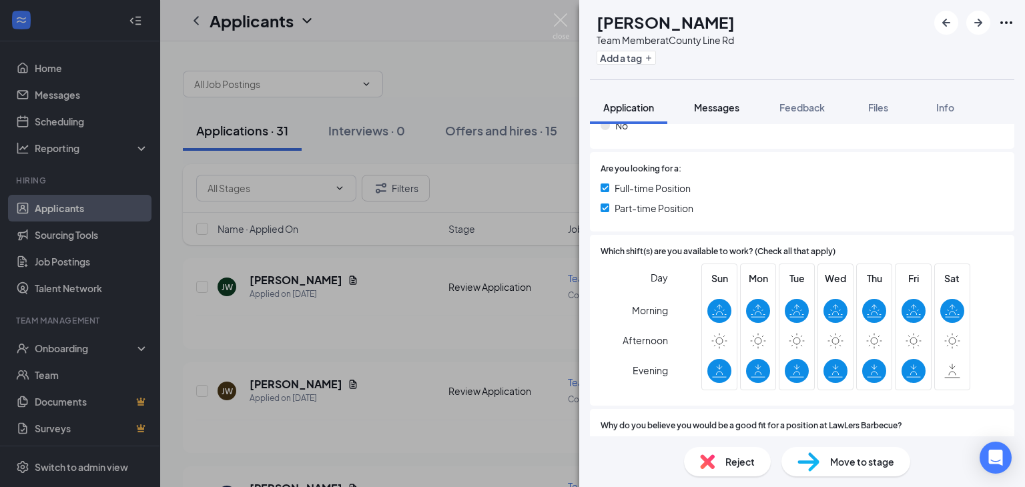
scroll to position [267, 0]
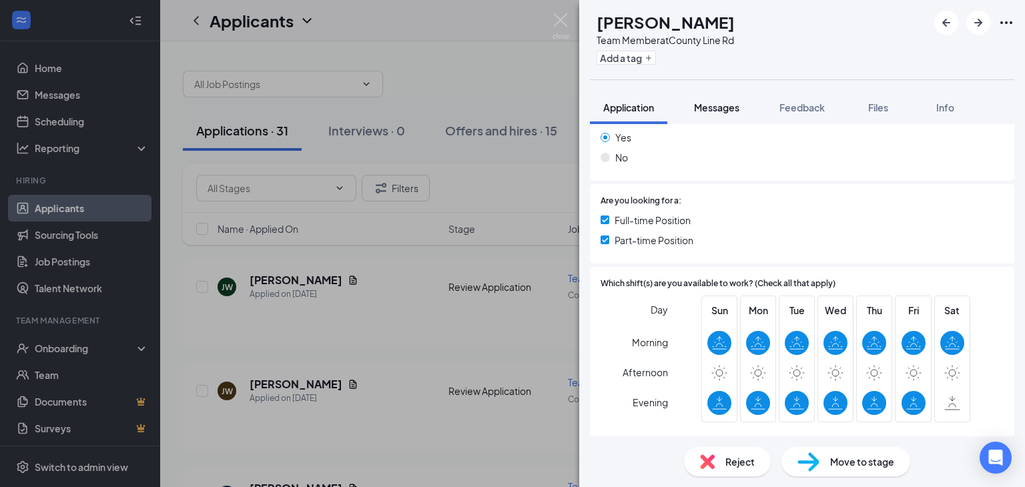
click at [720, 95] on button "Messages" at bounding box center [716, 107] width 72 height 33
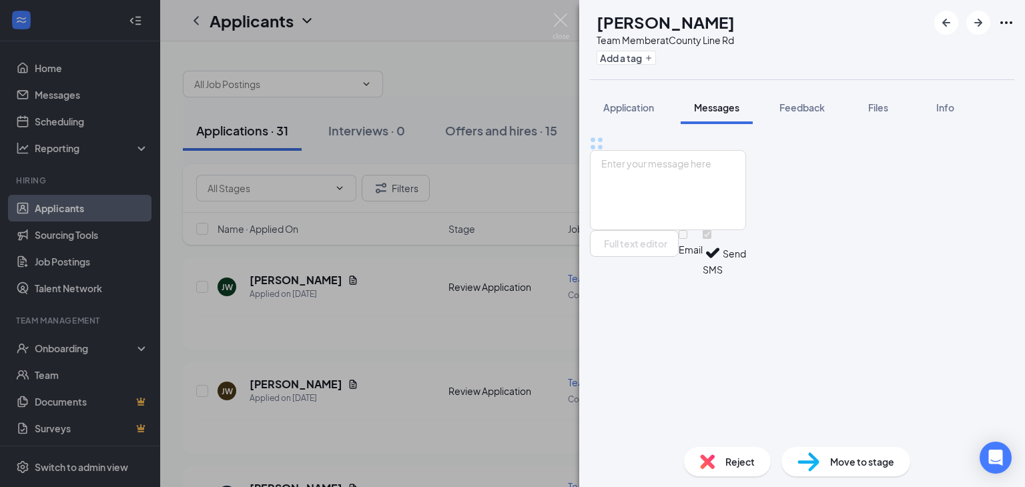
click at [710, 112] on span "Messages" at bounding box center [716, 107] width 45 height 12
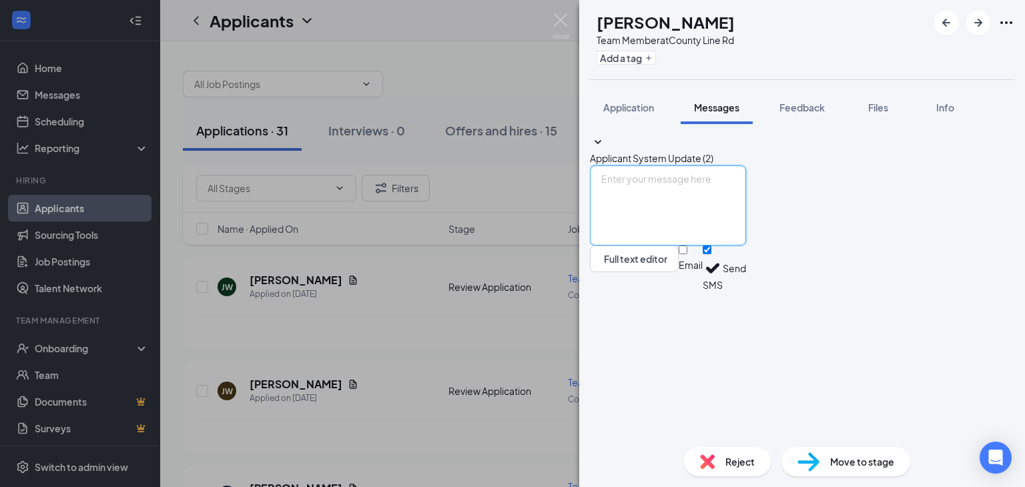
click at [654, 245] on textarea at bounding box center [668, 205] width 156 height 80
click at [637, 245] on textarea "Hi, i received t" at bounding box center [668, 205] width 156 height 80
click at [697, 245] on textarea "Hi, I received t" at bounding box center [668, 205] width 156 height 80
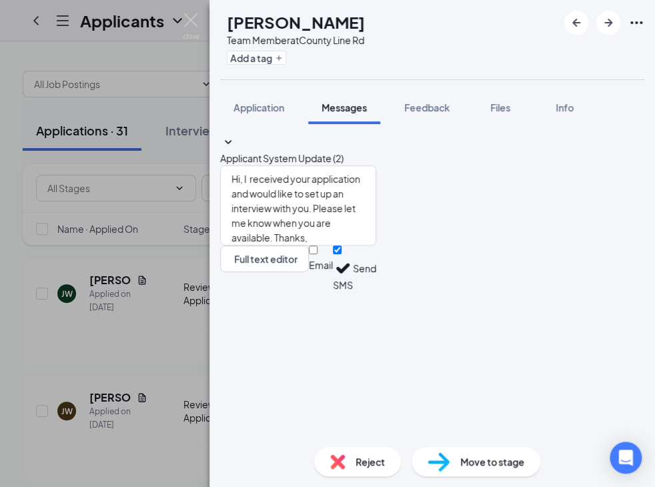
click at [472, 165] on div "Applicant System Update (2)" at bounding box center [432, 150] width 424 height 31
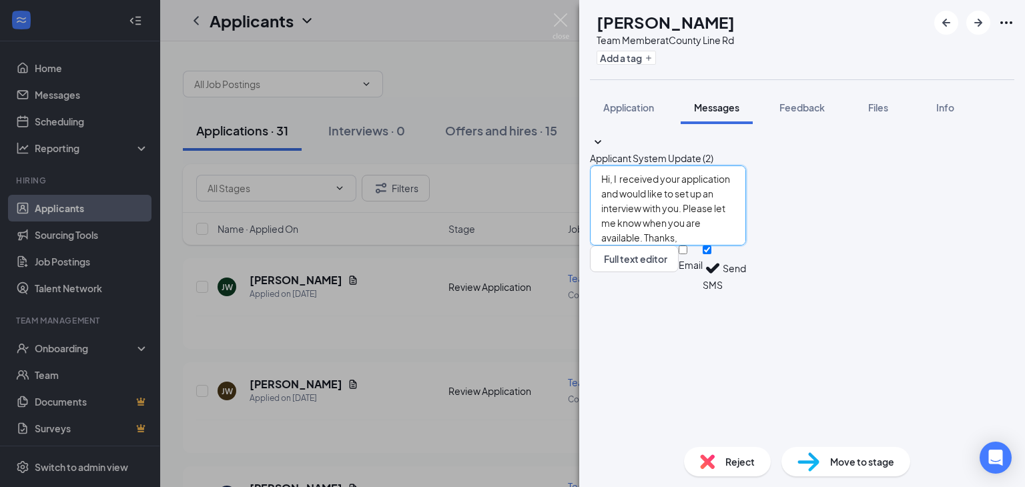
click at [746, 245] on textarea "Hi, I received your application and would like to set up an interview with you.…" at bounding box center [668, 205] width 156 height 80
type textarea "Hi, I received your application and would like to set up an interview with you.…"
click at [746, 292] on button "Send" at bounding box center [733, 268] width 23 height 46
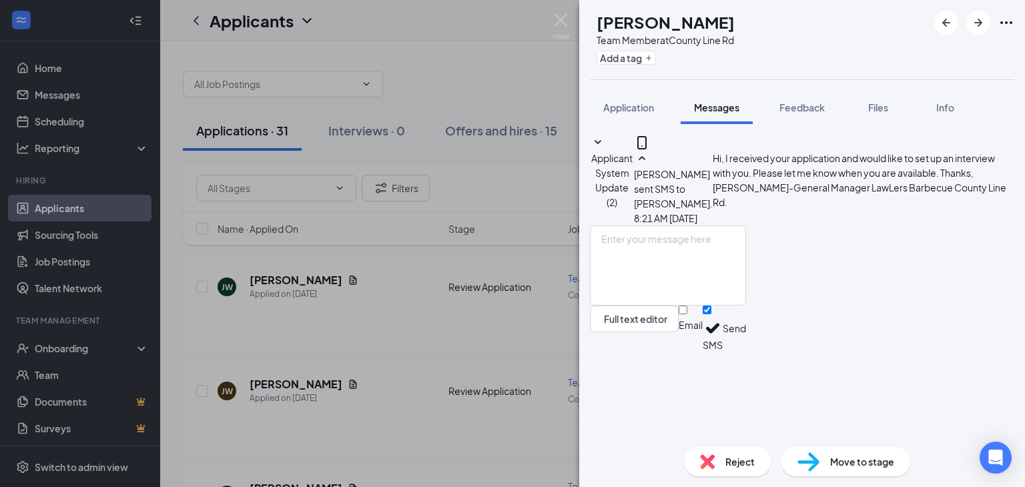
scroll to position [3, 0]
click at [971, 19] on icon "ArrowRight" at bounding box center [978, 23] width 16 height 16
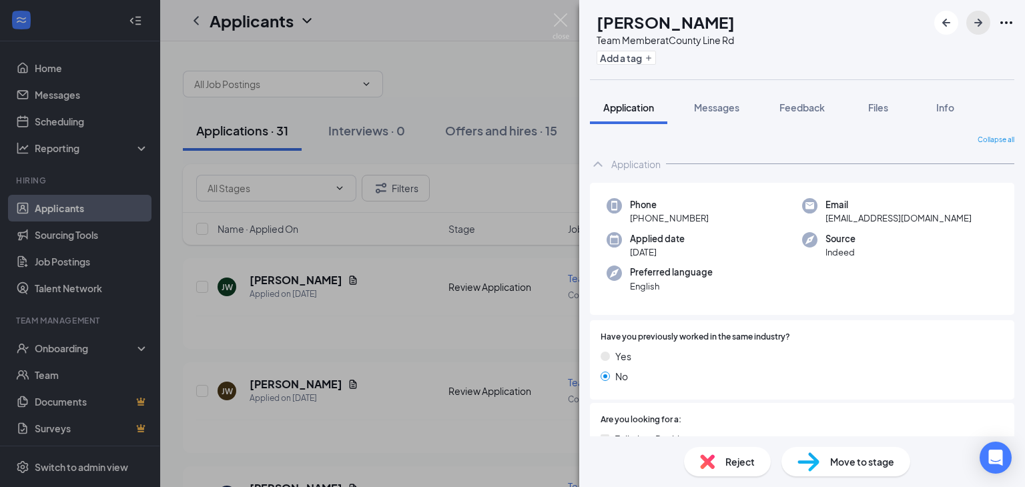
click at [985, 18] on icon "ArrowRight" at bounding box center [978, 23] width 16 height 16
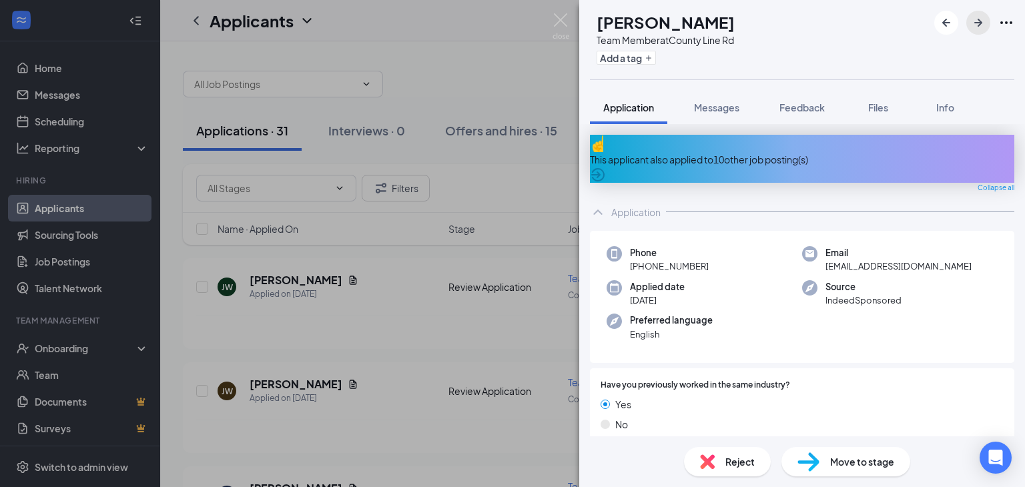
click at [983, 21] on icon "ArrowRight" at bounding box center [978, 23] width 16 height 16
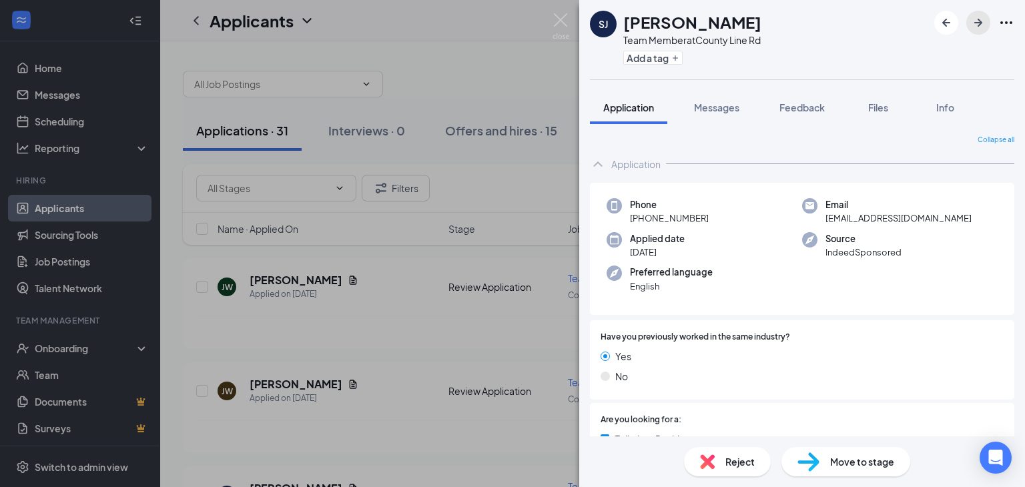
click at [983, 21] on icon "ArrowRight" at bounding box center [978, 23] width 16 height 16
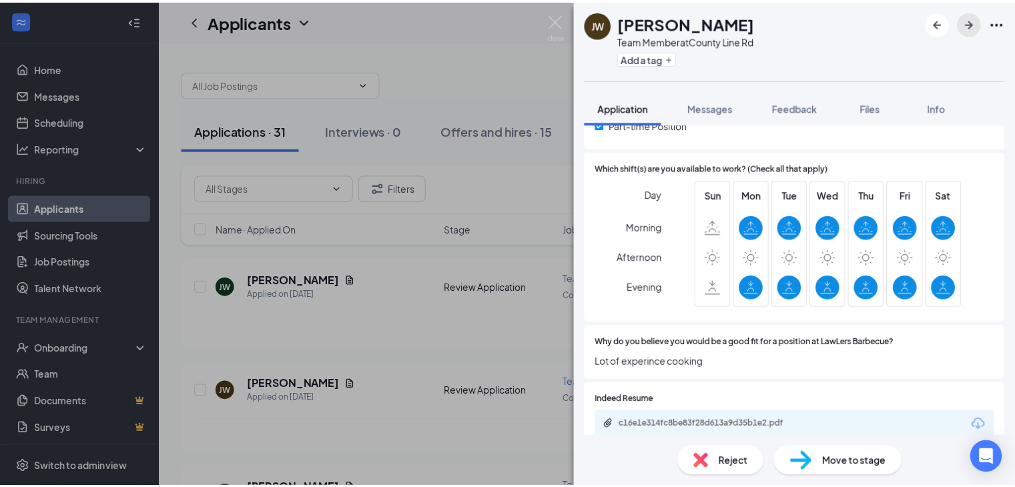
scroll to position [400, 0]
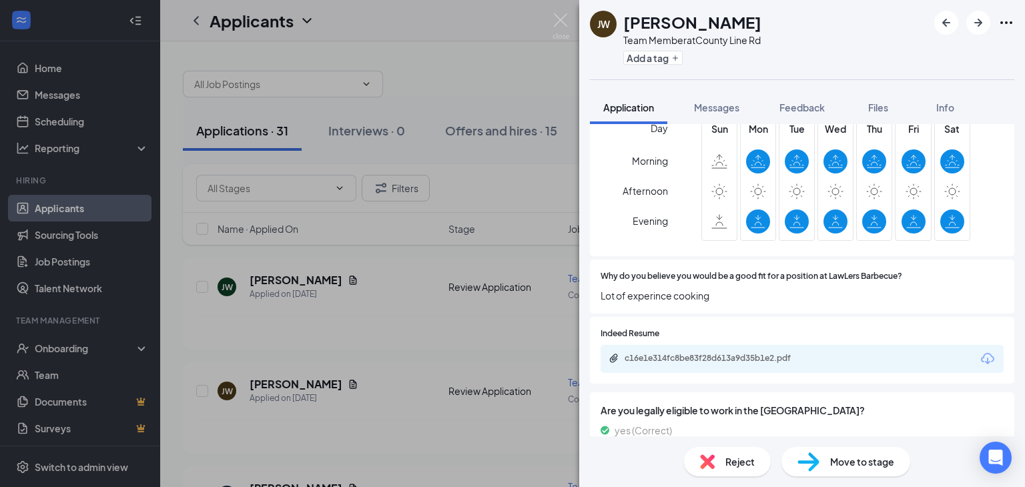
click at [702, 354] on div "c16e1e314fc8be83f28d613a9d35b1e2.pdf" at bounding box center [717, 358] width 187 height 11
click at [980, 23] on icon "ArrowRight" at bounding box center [978, 23] width 8 height 8
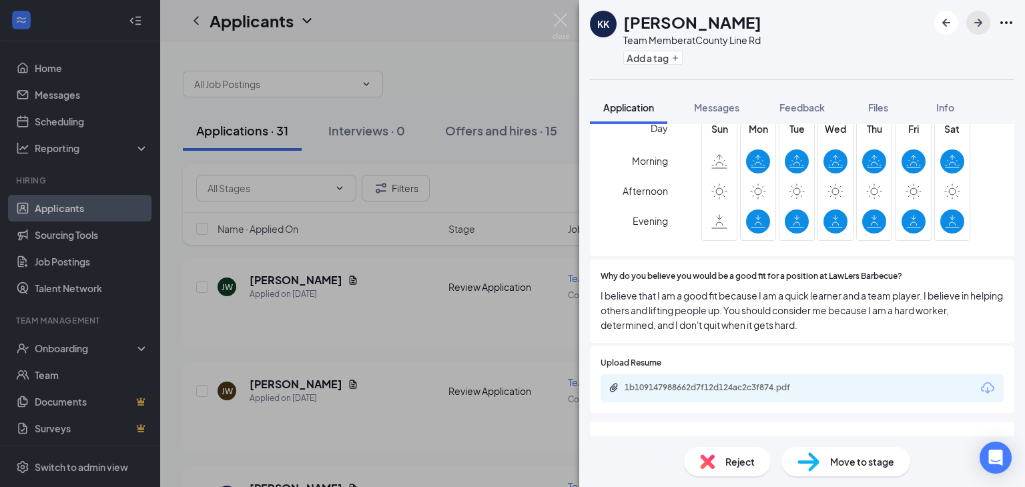
click at [980, 23] on icon "ArrowRight" at bounding box center [978, 23] width 8 height 8
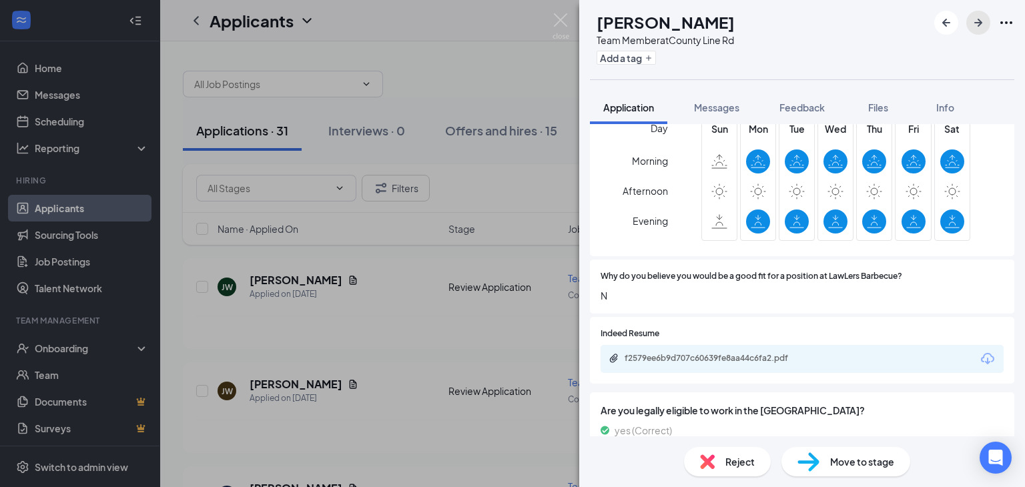
click at [980, 23] on icon "ArrowRight" at bounding box center [978, 23] width 8 height 8
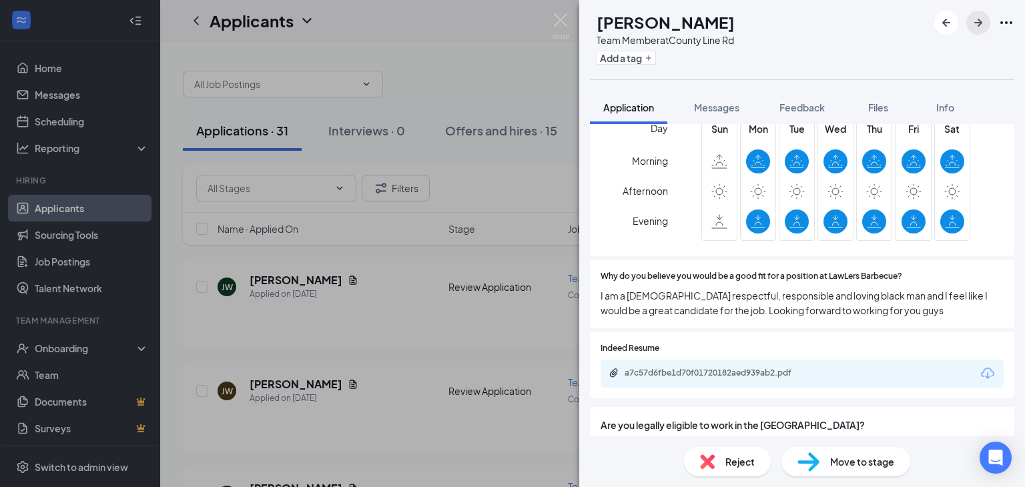
click at [980, 23] on icon "ArrowRight" at bounding box center [978, 23] width 8 height 8
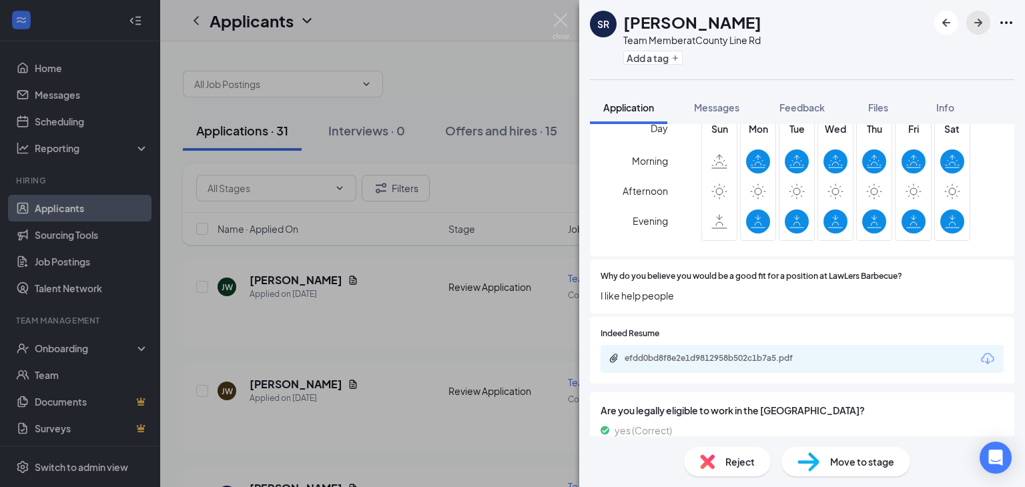
click at [980, 23] on icon "ArrowRight" at bounding box center [978, 23] width 8 height 8
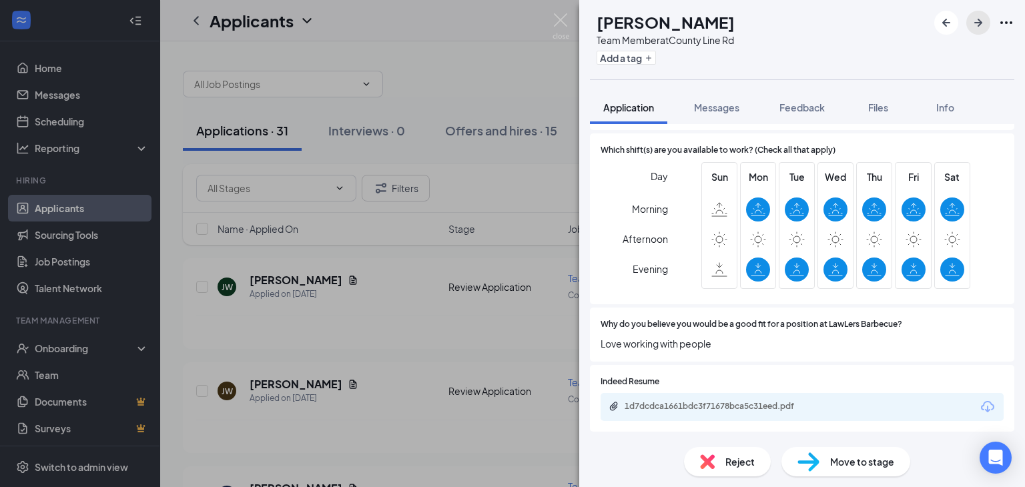
click at [980, 23] on icon "ArrowRight" at bounding box center [978, 23] width 8 height 8
click at [980, 23] on div "BC [PERSON_NAME] Team Member at County Line Rd Add a tag Application Messages F…" at bounding box center [802, 243] width 446 height 487
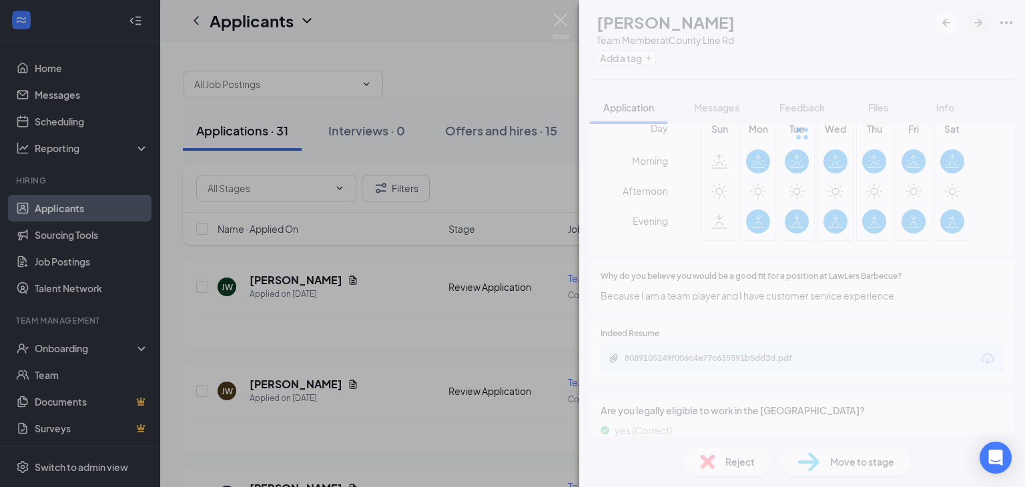
click at [980, 23] on div at bounding box center [802, 133] width 446 height 267
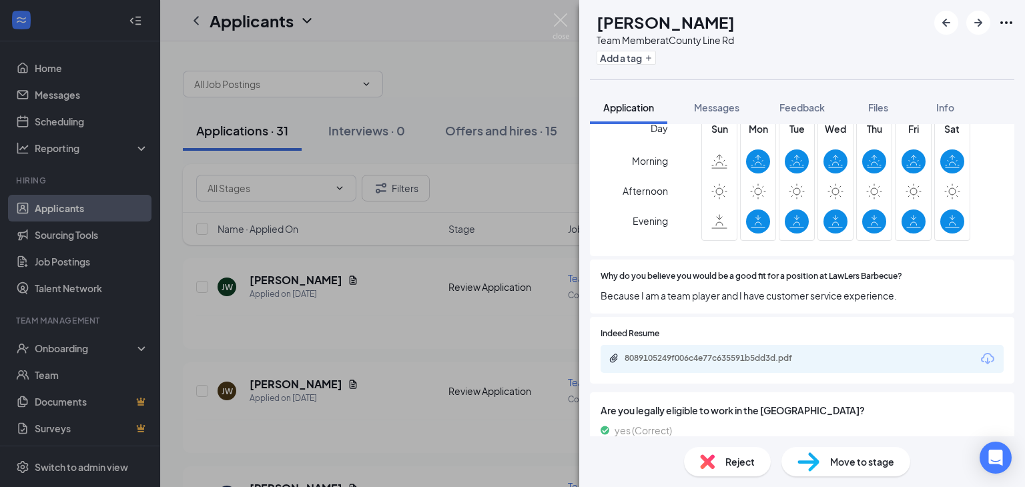
click at [346, 296] on div "[PERSON_NAME] Team Member at County Line Rd Add a tag Application Messages Feed…" at bounding box center [512, 243] width 1025 height 487
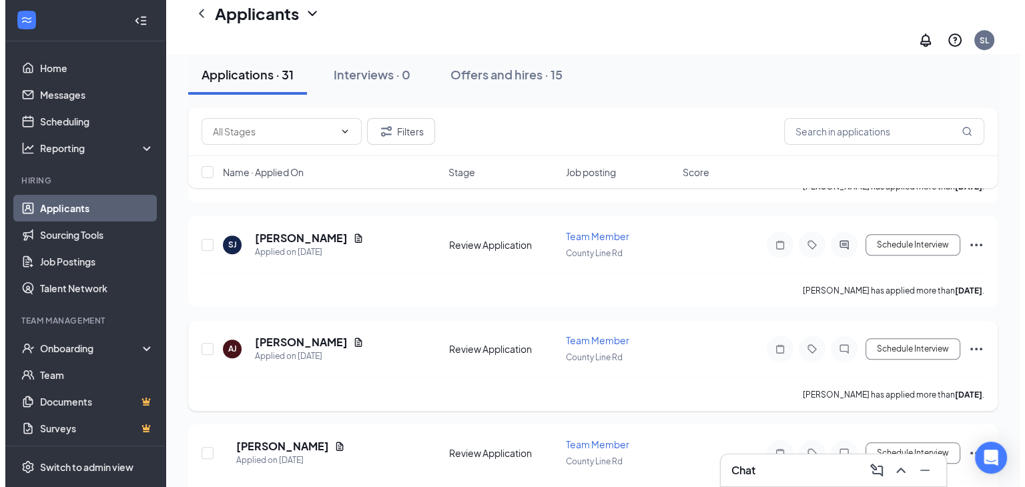
scroll to position [1134, 0]
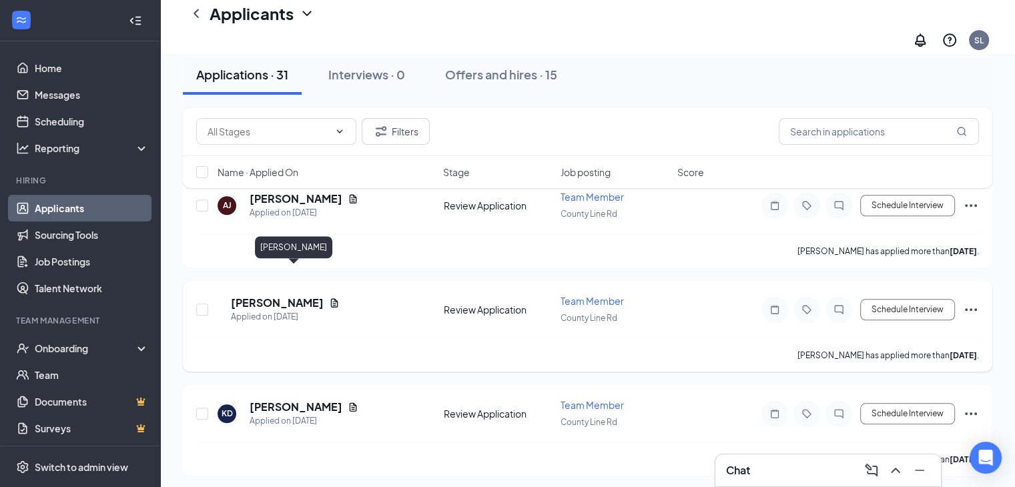
click at [308, 296] on h5 "[PERSON_NAME]" at bounding box center [277, 303] width 93 height 15
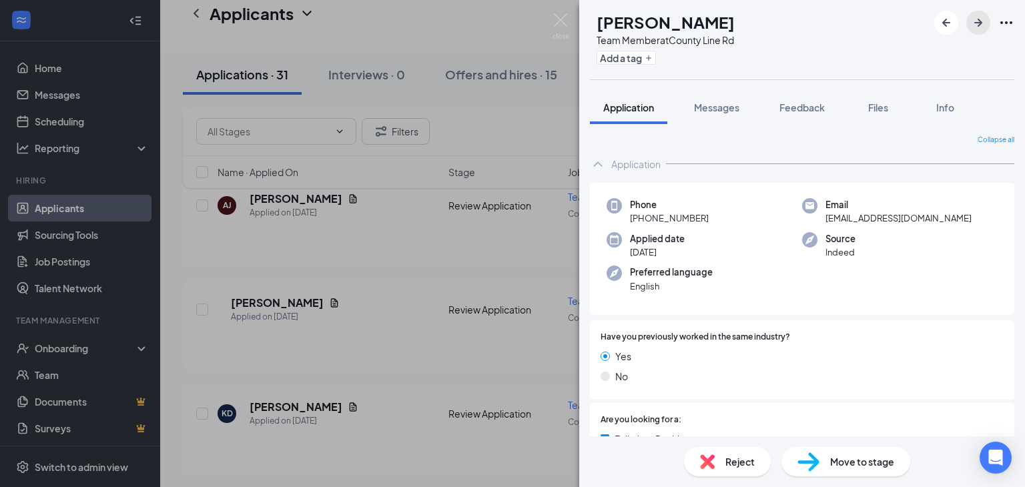
click at [982, 22] on icon "ArrowRight" at bounding box center [978, 23] width 16 height 16
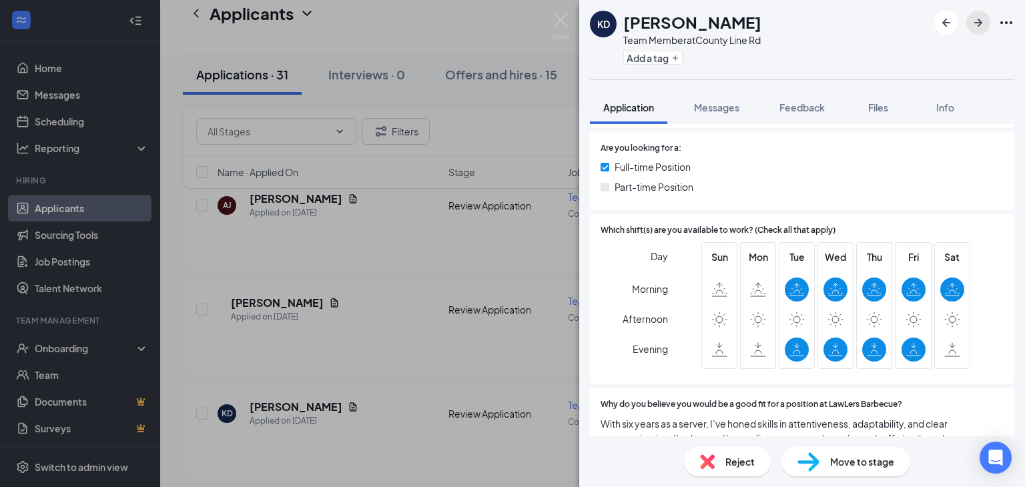
scroll to position [200, 0]
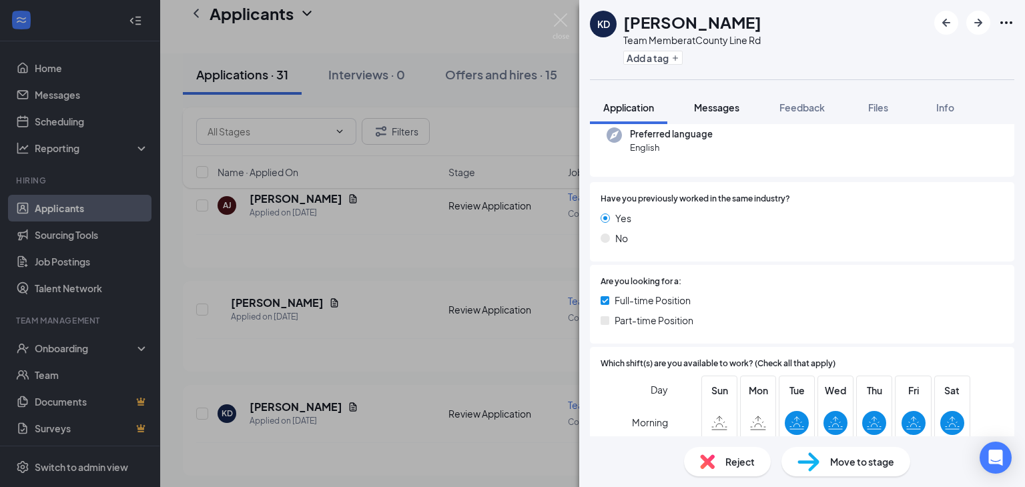
click at [715, 97] on button "Messages" at bounding box center [716, 107] width 72 height 33
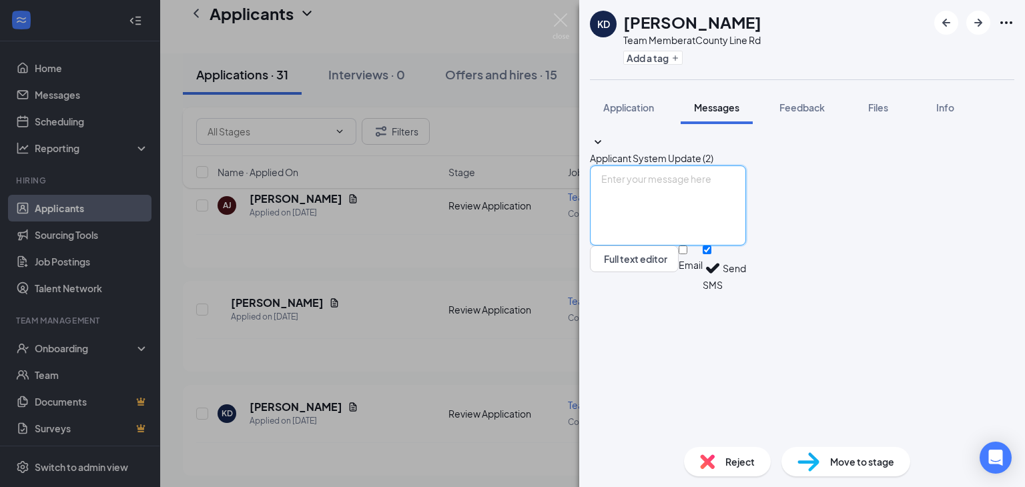
click at [702, 245] on textarea at bounding box center [668, 205] width 156 height 80
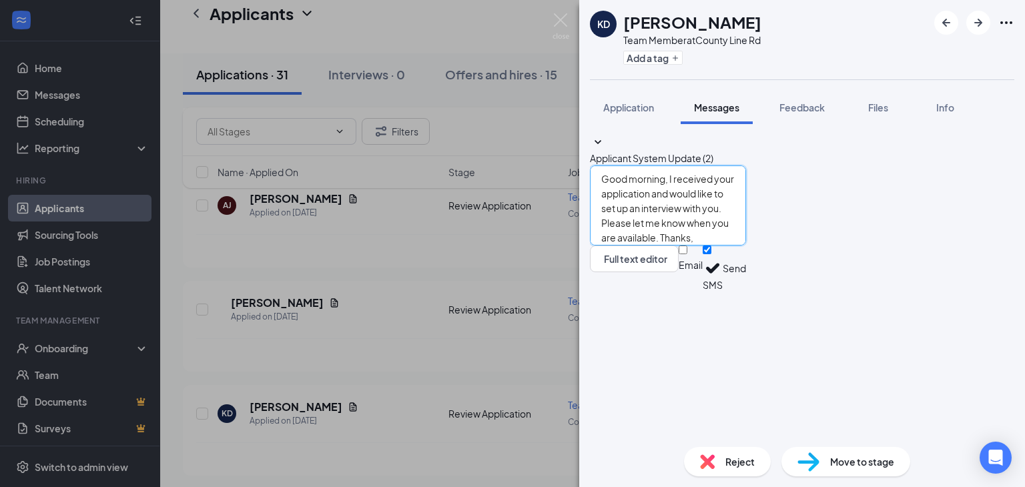
type textarea "Good morning, I received your application and would like to set up an interview…"
click at [746, 292] on button "Send" at bounding box center [733, 268] width 23 height 46
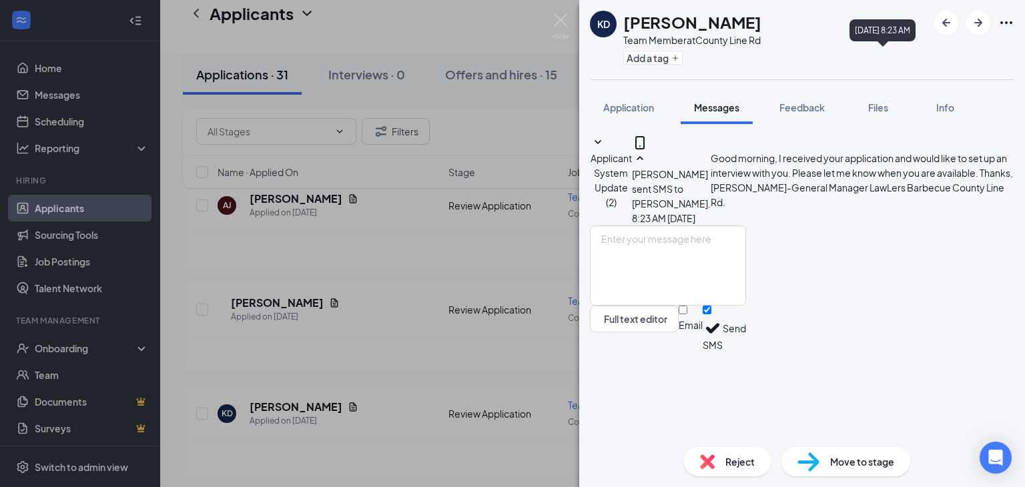
scroll to position [3, 0]
click at [975, 25] on icon "ArrowRight" at bounding box center [978, 23] width 16 height 16
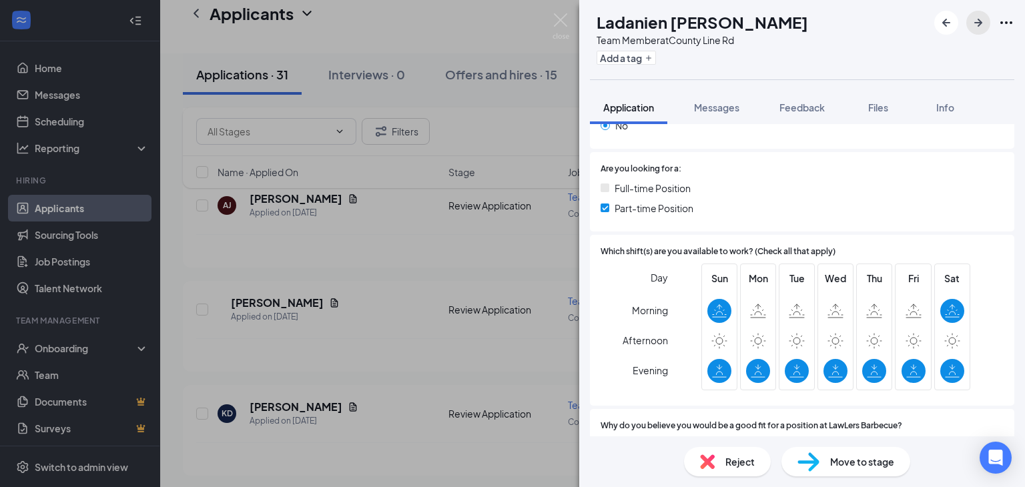
scroll to position [467, 0]
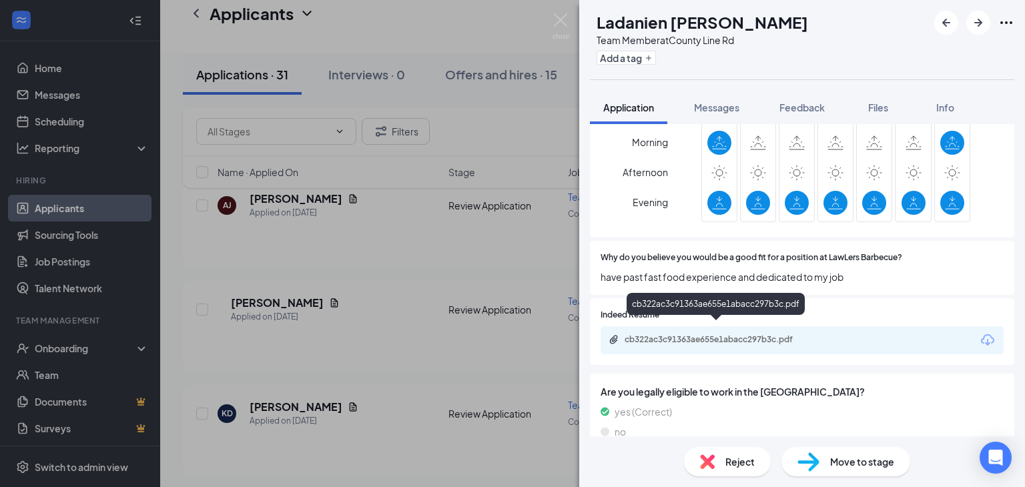
click at [720, 334] on div "cb322ac3c91363ae655e1abacc297b3c.pdf" at bounding box center [717, 339] width 187 height 11
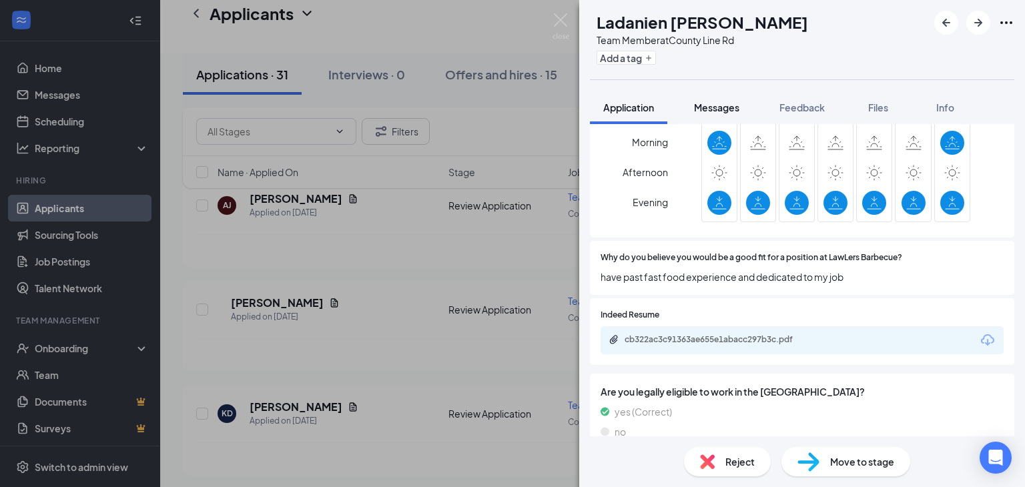
click at [714, 104] on span "Messages" at bounding box center [716, 107] width 45 height 12
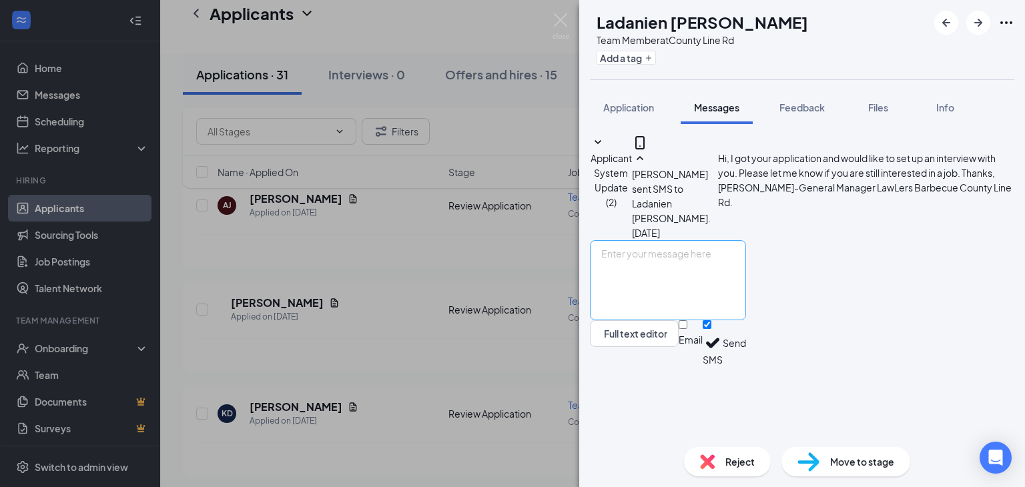
scroll to position [3, 0]
click at [688, 320] on textarea at bounding box center [668, 280] width 156 height 80
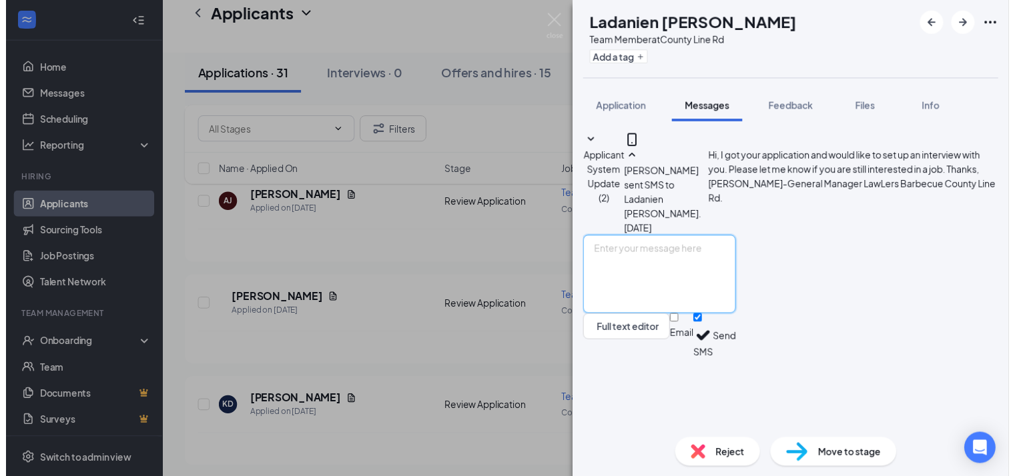
scroll to position [0, 0]
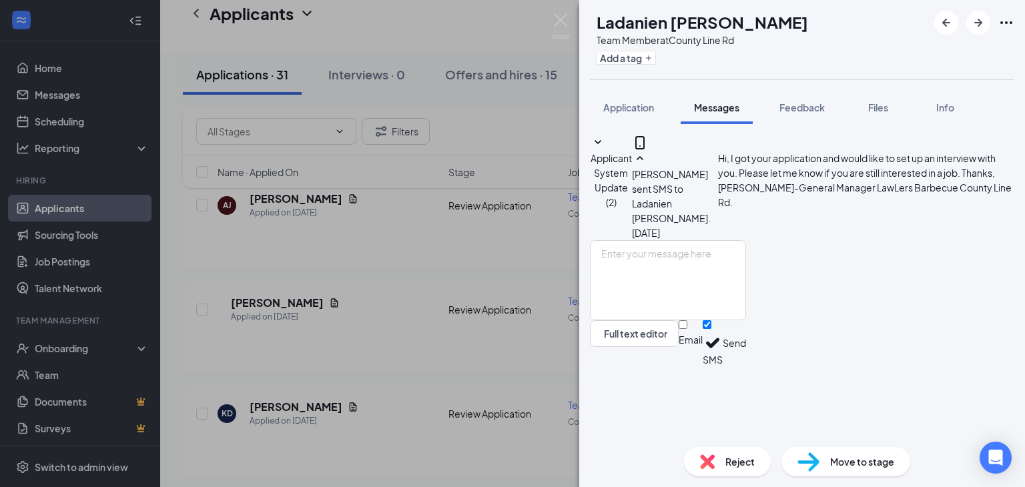
click at [560, 19] on img at bounding box center [560, 26] width 17 height 26
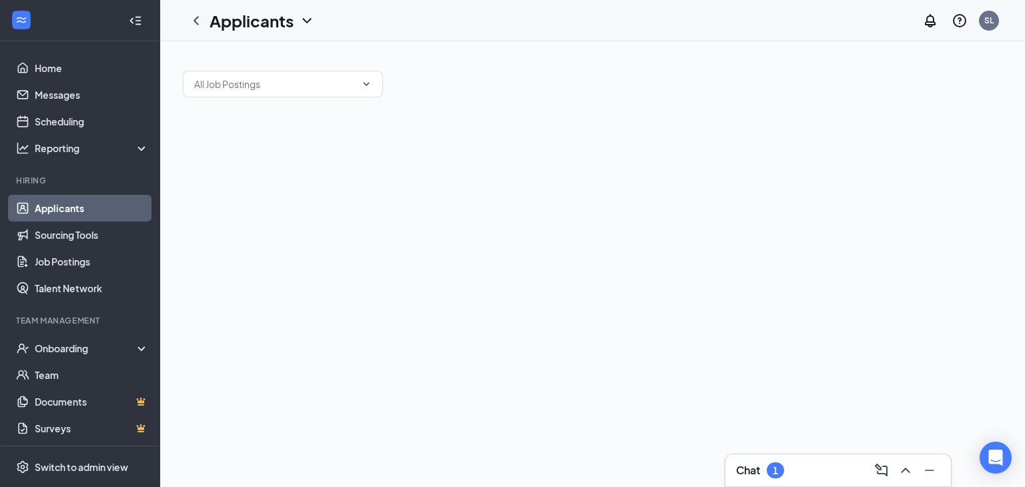
click at [755, 462] on div "Chat 1" at bounding box center [760, 470] width 48 height 16
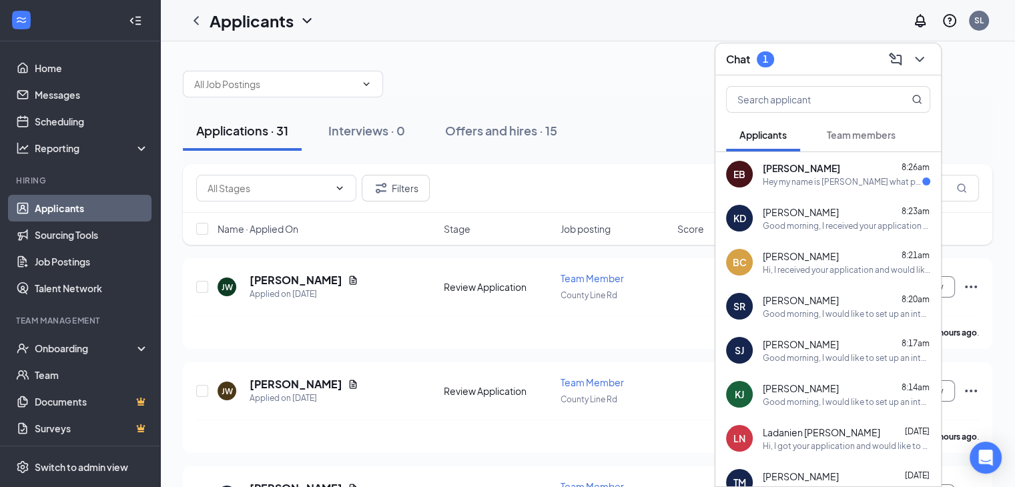
click at [801, 187] on div "EB Edward Brown 8:26am Hey my name is Edward Brown what positions do you have a…" at bounding box center [827, 174] width 225 height 44
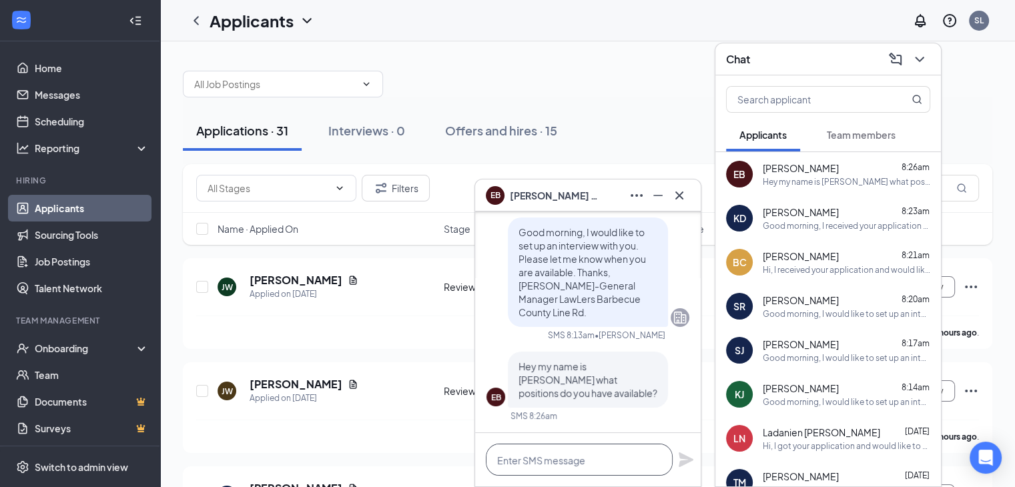
click at [551, 451] on textarea at bounding box center [579, 460] width 187 height 32
type textarea "W"
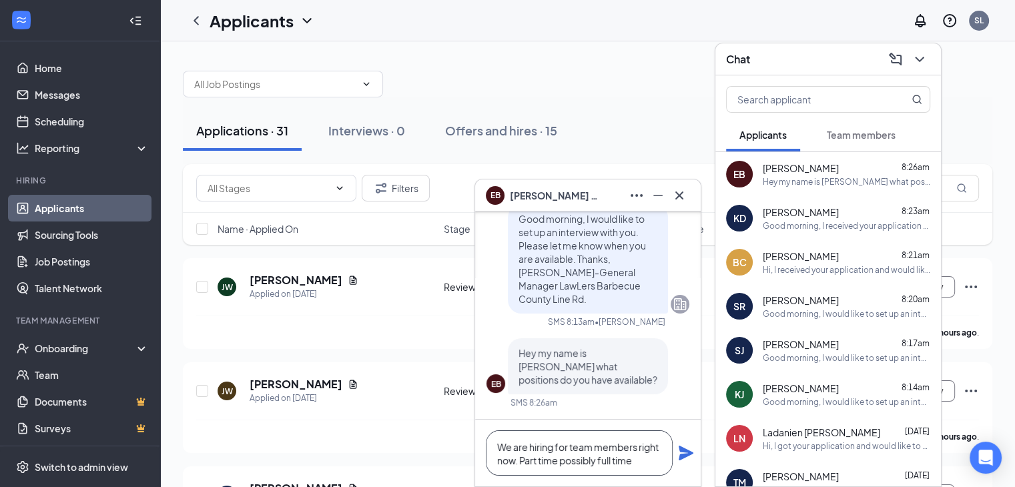
type textarea "We are hiring for team members right now. Part time possibly full time"
click at [678, 455] on icon "Plane" at bounding box center [686, 453] width 16 height 16
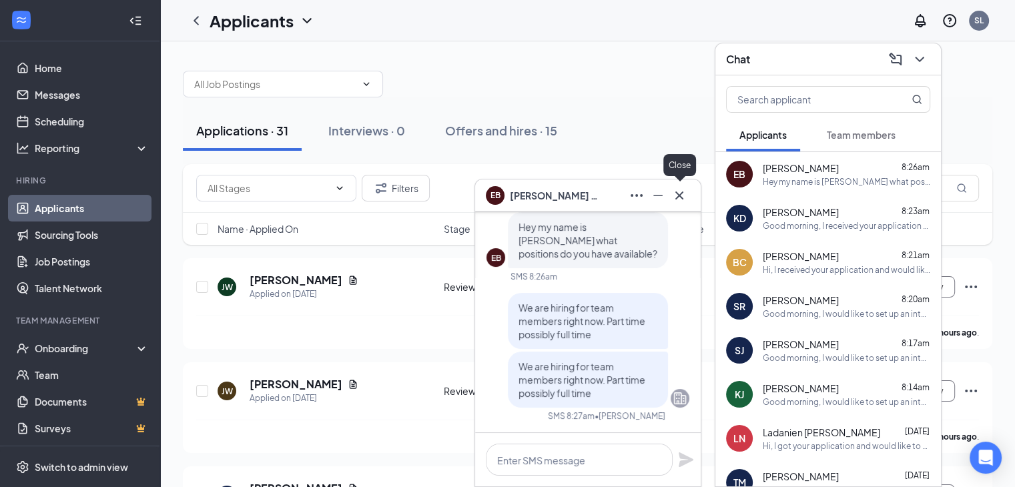
click at [680, 190] on icon "Cross" at bounding box center [679, 195] width 16 height 16
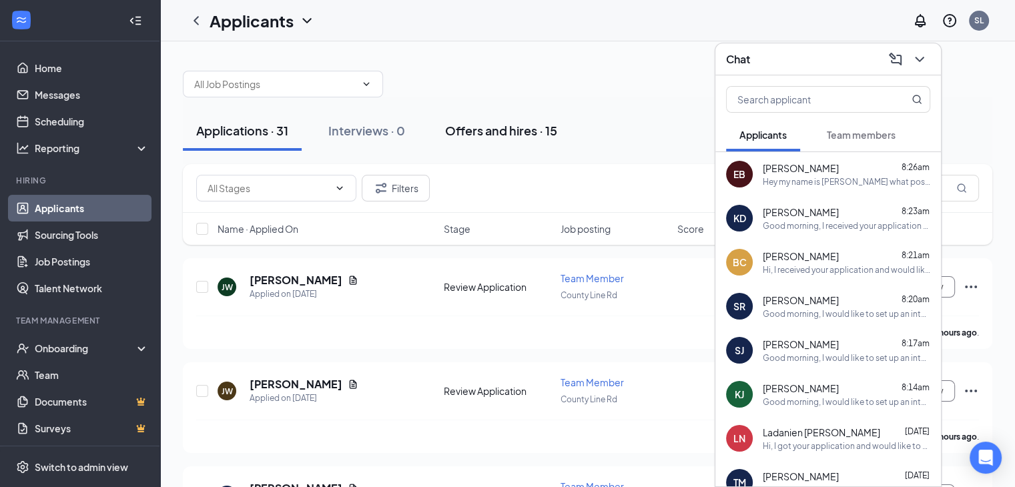
click at [570, 111] on button "Offers and hires · 15" at bounding box center [501, 131] width 139 height 40
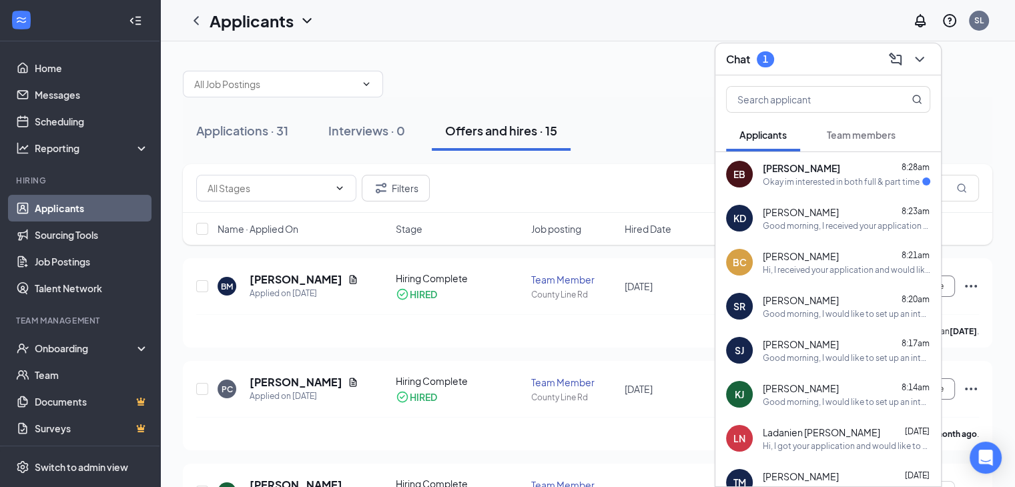
click at [798, 186] on div "Okay im interested in both full & part time" at bounding box center [840, 181] width 157 height 11
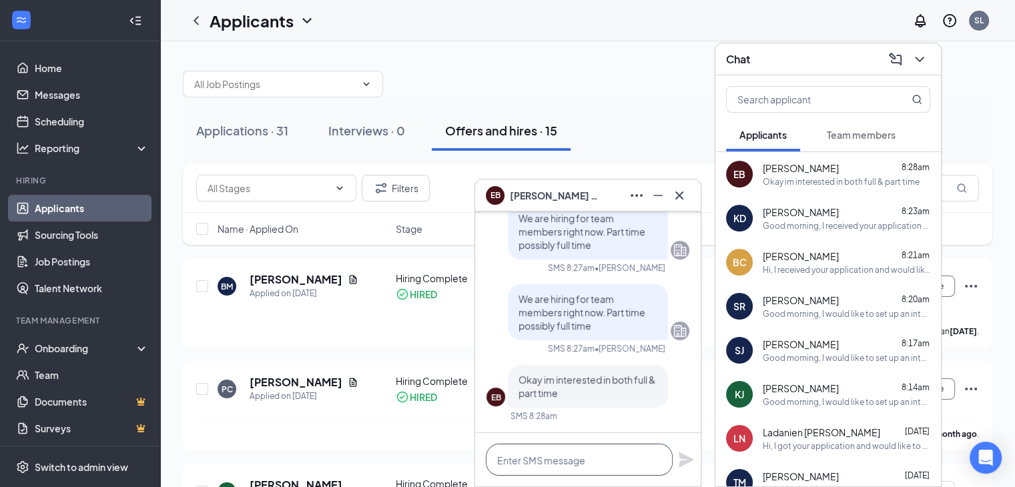
click at [572, 452] on textarea at bounding box center [579, 460] width 187 height 32
type textarea "o"
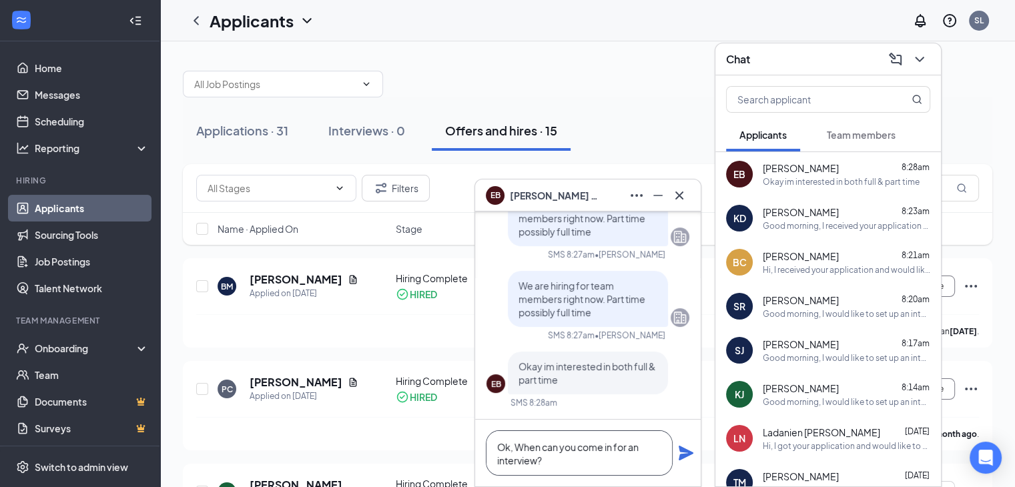
type textarea "Ok, When can you come in for an interview?"
click at [683, 456] on icon "Plane" at bounding box center [685, 453] width 15 height 15
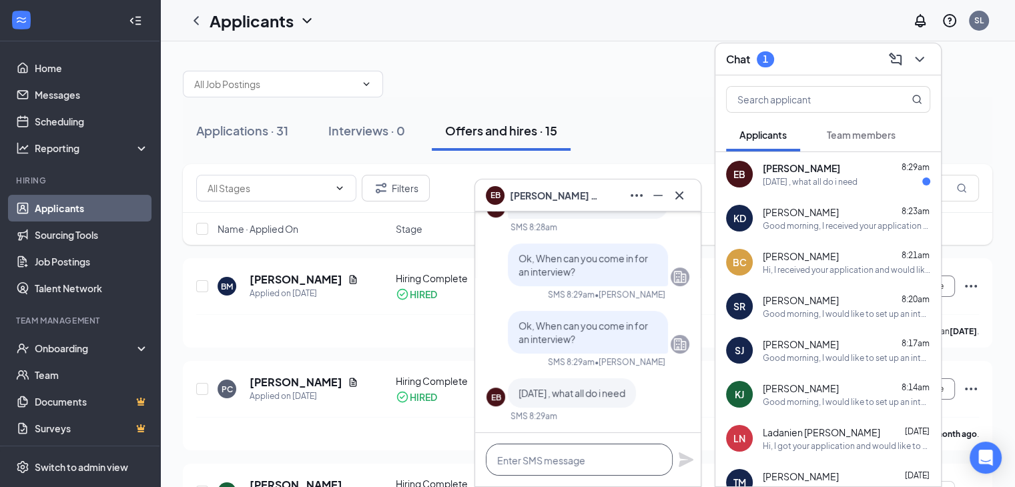
click at [496, 460] on textarea at bounding box center [579, 460] width 187 height 32
type textarea "What time can you be here on Friday?"
click at [680, 460] on icon "Plane" at bounding box center [685, 459] width 15 height 15
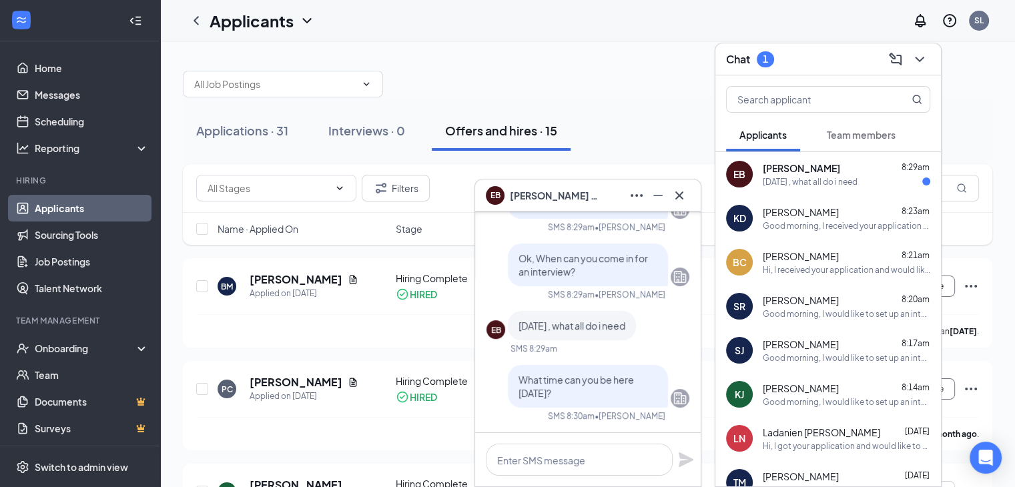
click at [694, 487] on html "Home Messages Scheduling Reporting Hiring Applicants Sourcing Tools Job Posting…" at bounding box center [507, 243] width 1015 height 487
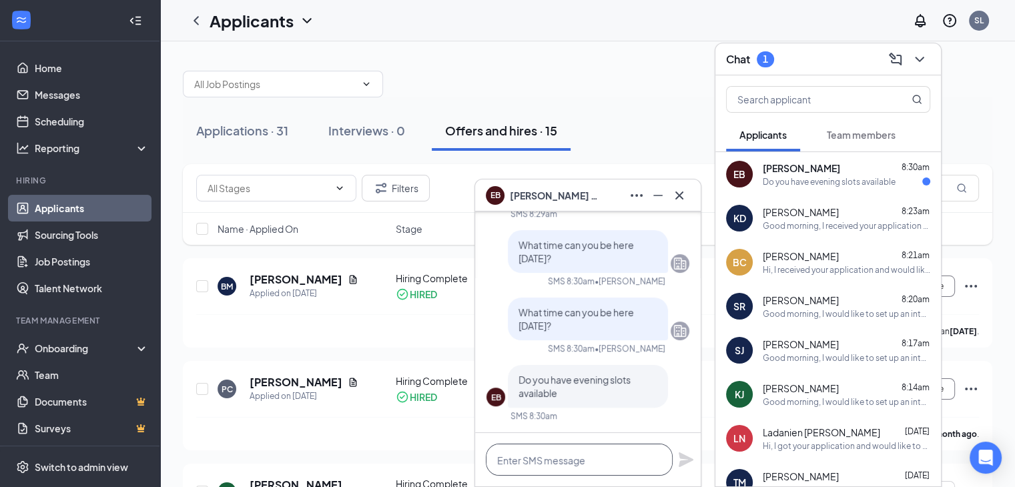
click at [588, 464] on textarea at bounding box center [579, 460] width 187 height 32
click at [639, 438] on div at bounding box center [587, 459] width 225 height 53
drag, startPoint x: 595, startPoint y: 441, endPoint x: 591, endPoint y: 452, distance: 11.4
click at [595, 445] on div at bounding box center [587, 459] width 225 height 53
click at [588, 454] on textarea at bounding box center [579, 460] width 187 height 32
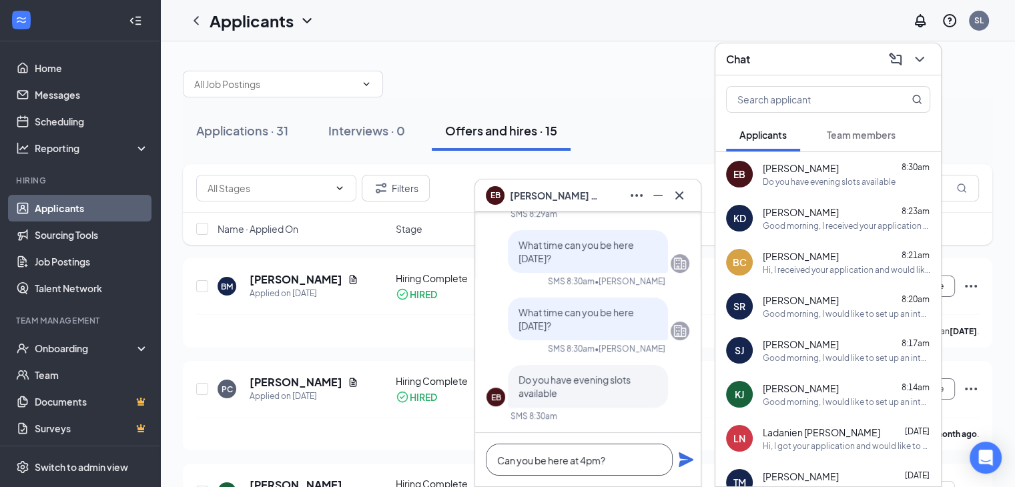
type textarea "Can you be here at 4pm?"
click at [678, 458] on icon "Plane" at bounding box center [686, 460] width 16 height 16
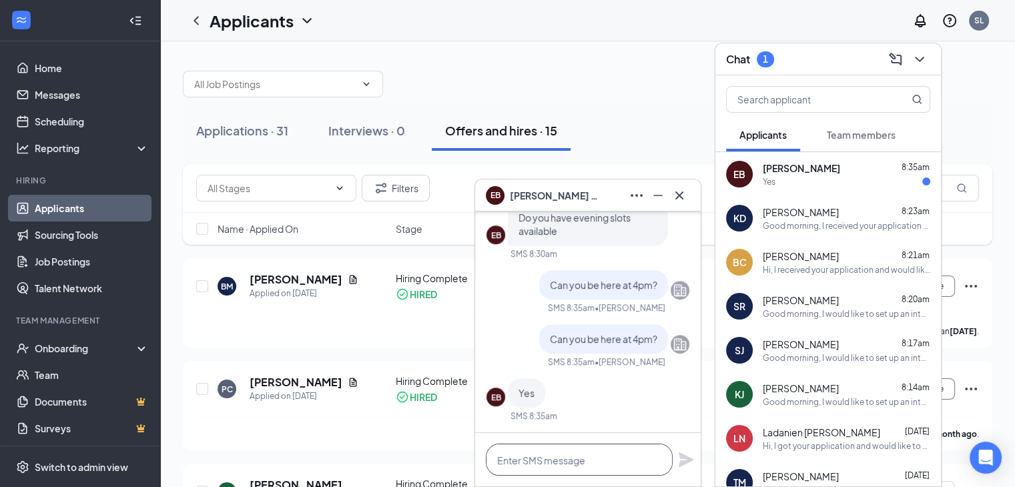
click at [603, 453] on textarea at bounding box center [579, 460] width 187 height 32
type textarea "Ok, see you then"
click at [679, 462] on icon "Plane" at bounding box center [685, 459] width 15 height 15
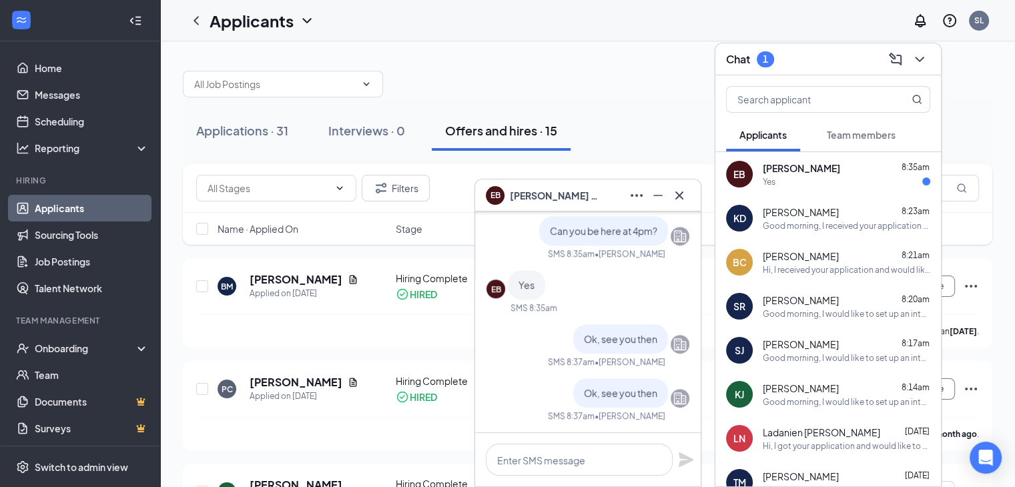
click at [830, 169] on div "Edward Brown 8:35am" at bounding box center [845, 167] width 167 height 13
click at [692, 123] on div "Applications · 31 Interviews · 0 Offers and hires · 15" at bounding box center [587, 131] width 809 height 40
click at [677, 190] on icon "Cross" at bounding box center [679, 195] width 16 height 16
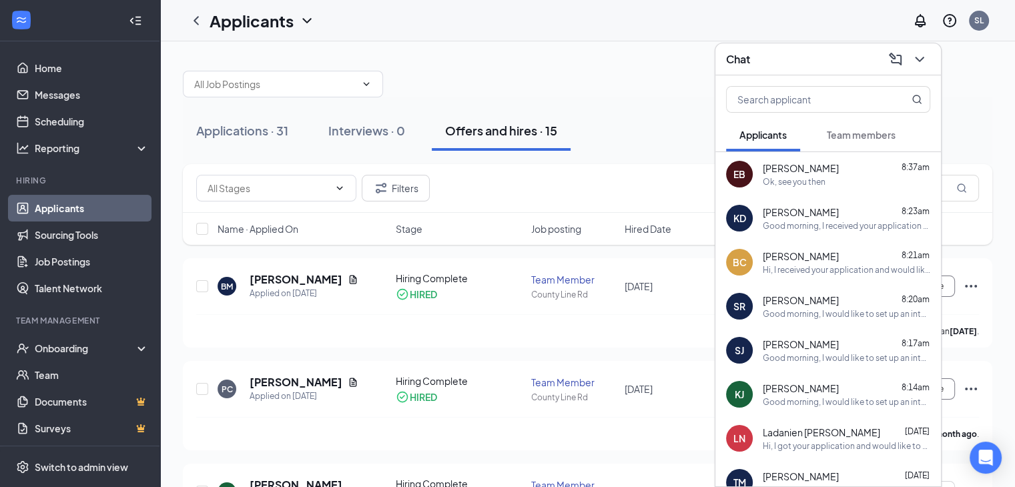
click at [684, 83] on div at bounding box center [587, 77] width 809 height 40
click at [831, 172] on div "Edward Brown 8:37am" at bounding box center [845, 167] width 167 height 13
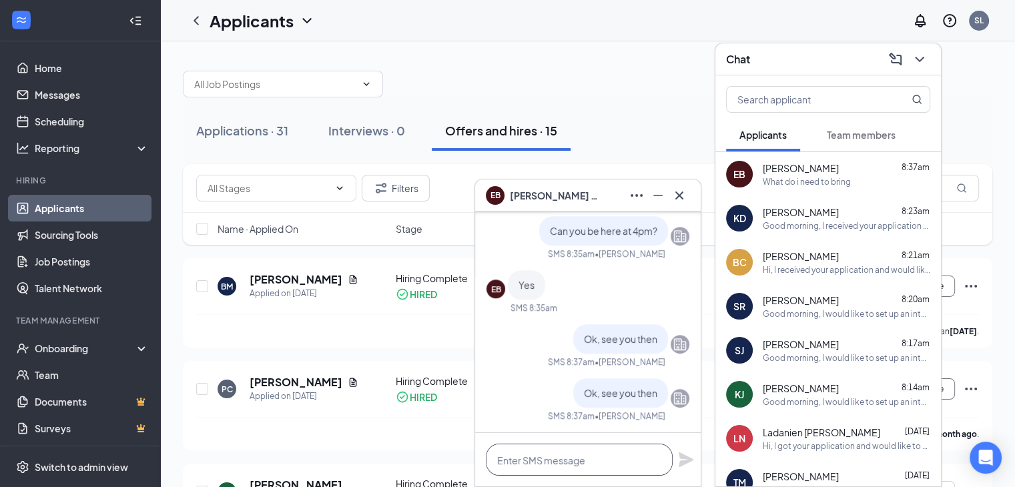
click at [597, 468] on textarea at bounding box center [579, 460] width 187 height 32
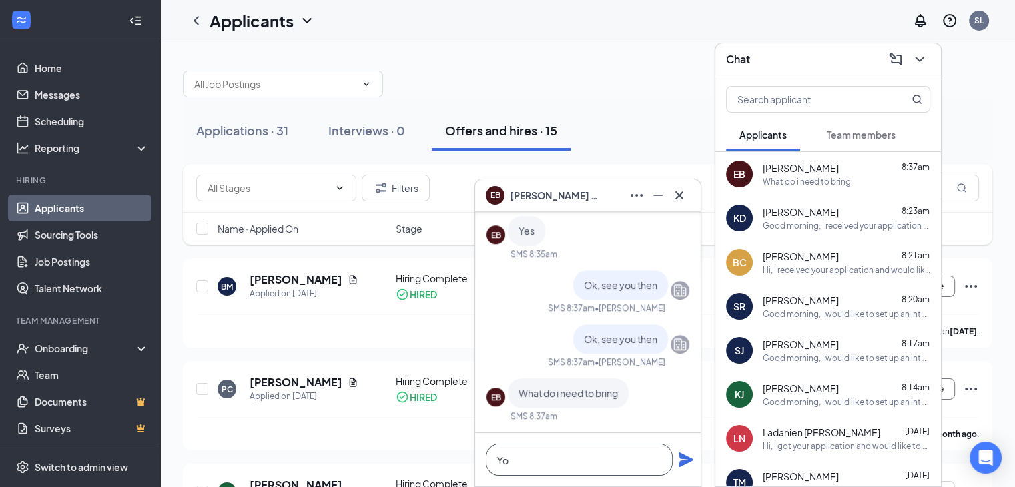
type textarea "Y"
type textarea "You don't need to bring anything."
click at [683, 461] on icon "Plane" at bounding box center [685, 459] width 15 height 15
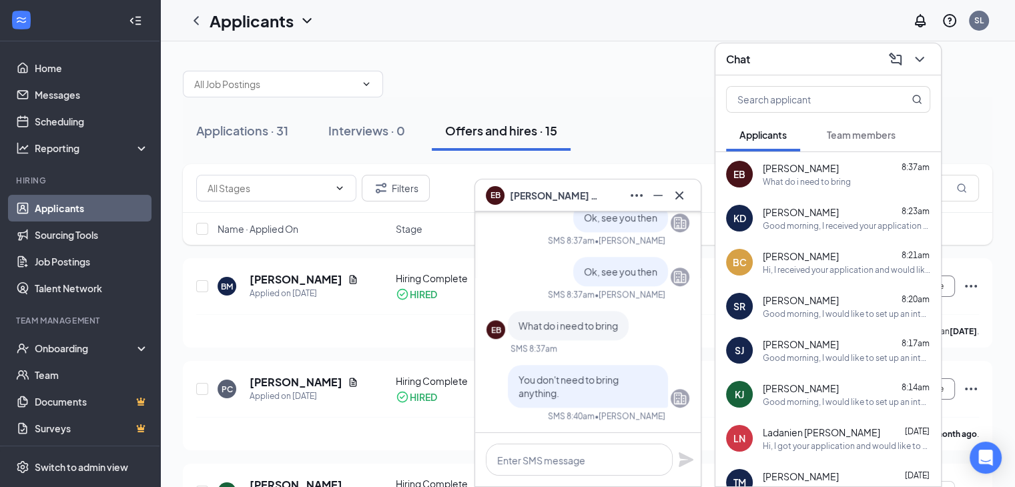
drag, startPoint x: 640, startPoint y: 77, endPoint x: 645, endPoint y: 72, distance: 7.1
click at [643, 74] on div at bounding box center [587, 77] width 809 height 40
click at [764, 9] on div "Applicants SL" at bounding box center [587, 20] width 854 height 41
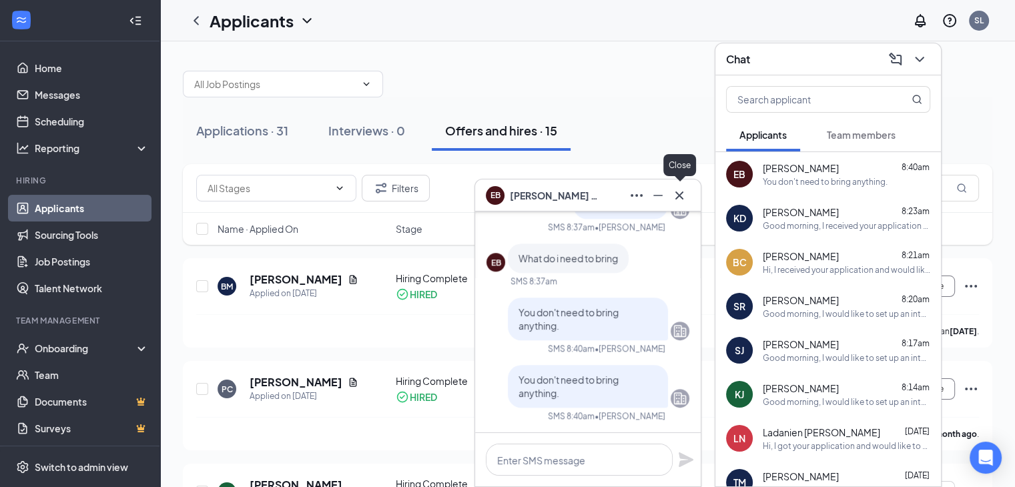
click at [684, 195] on icon "Cross" at bounding box center [679, 195] width 16 height 16
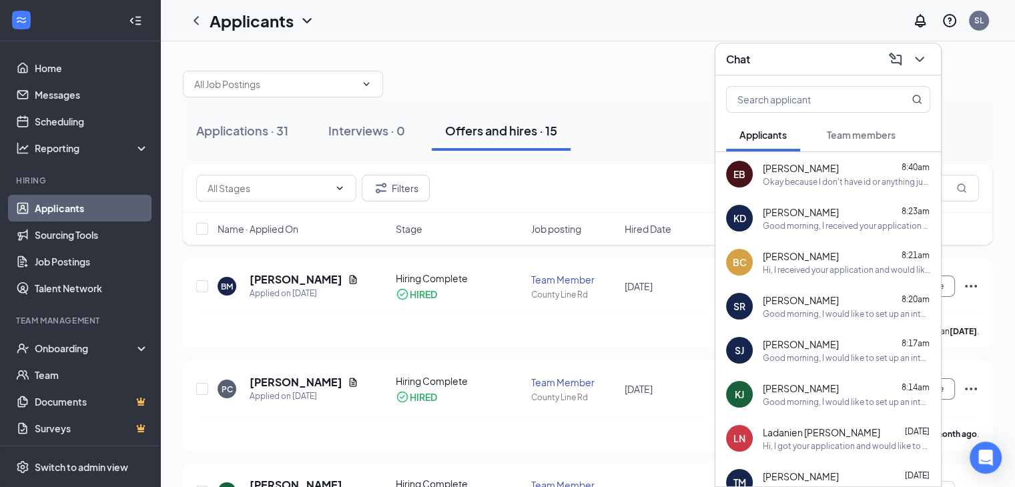
click at [823, 170] on span "[PERSON_NAME]" at bounding box center [800, 167] width 76 height 13
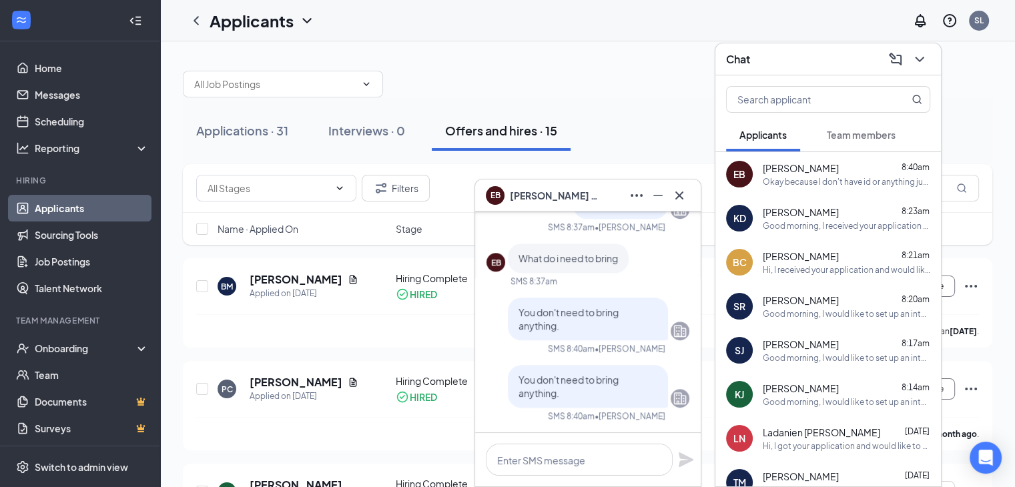
click at [824, 185] on div "Okay because I don't have id or anything just a birth certificate" at bounding box center [845, 181] width 167 height 11
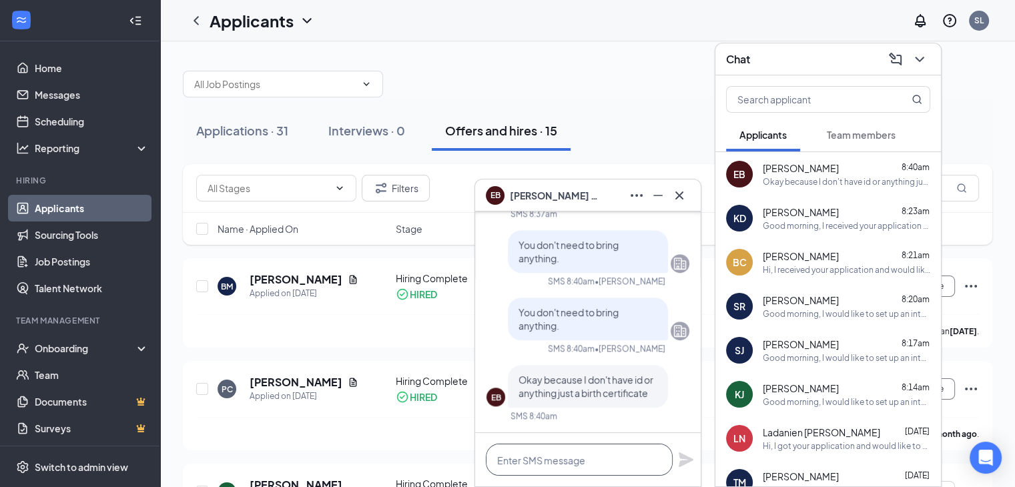
click at [568, 459] on textarea at bounding box center [579, 460] width 187 height 32
drag, startPoint x: 584, startPoint y: 451, endPoint x: 612, endPoint y: 432, distance: 33.1
click at [605, 438] on div at bounding box center [587, 459] width 225 height 53
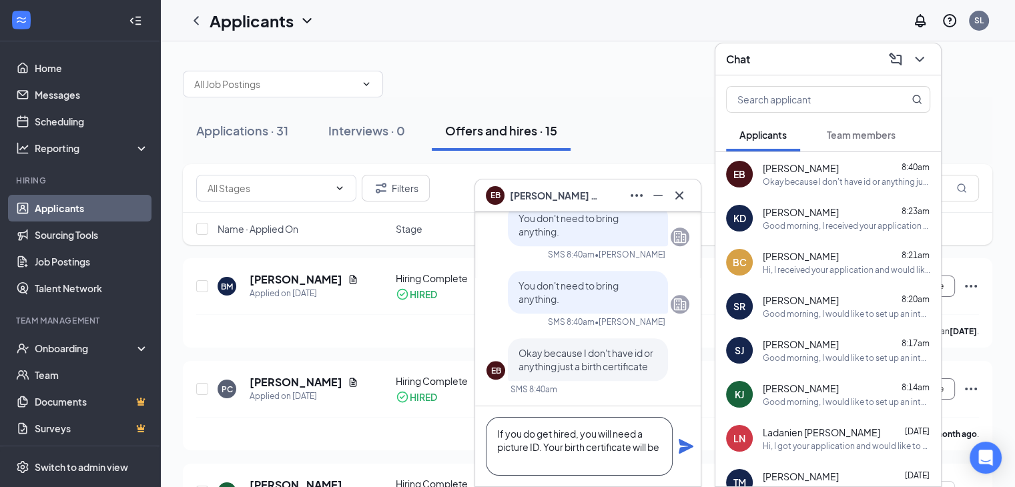
click at [566, 442] on textarea "If you do get hired, you will need a picture ID. Your birth certificate will be" at bounding box center [579, 446] width 187 height 59
drag, startPoint x: 512, startPoint y: 464, endPoint x: 482, endPoint y: 470, distance: 31.3
click at [482, 470] on div "If you do get hired, you will need a picture ID. Your birth certificate will be" at bounding box center [587, 446] width 225 height 80
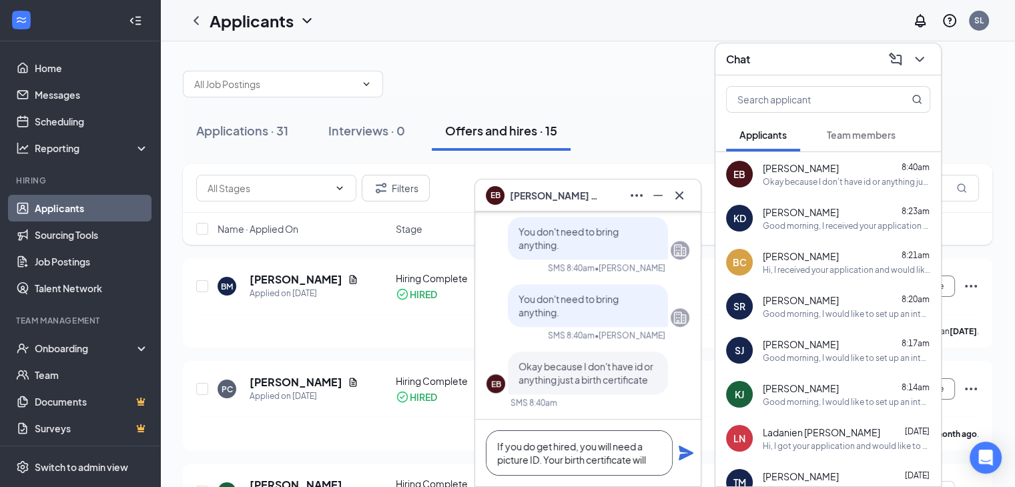
scroll to position [0, 0]
click at [563, 460] on textarea "If you do get hired, you will need a picture ID. Your birth certificate will" at bounding box center [579, 452] width 187 height 45
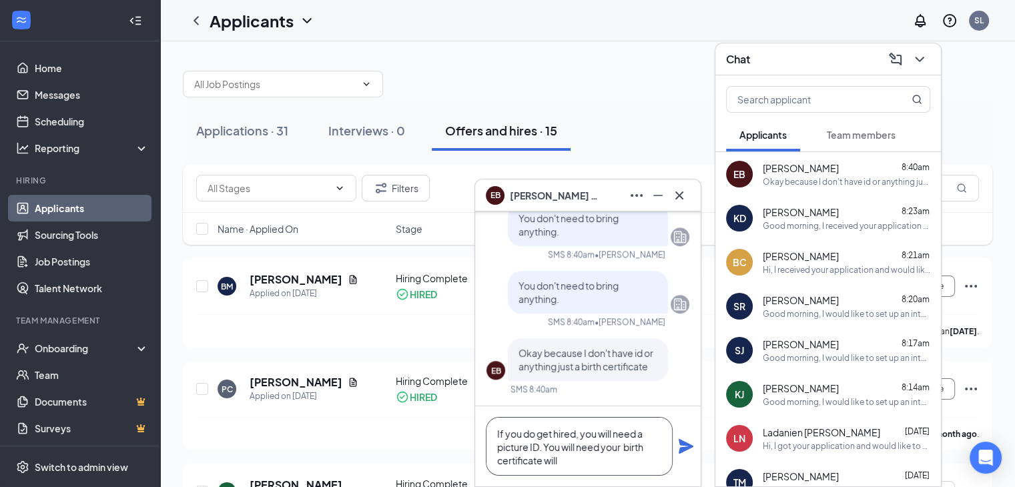
click at [574, 462] on textarea "If you do get hired, you will need a picture ID. You will need your birth certi…" at bounding box center [579, 446] width 187 height 59
type textarea "If you do get hired, you will need a picture ID. You will need your birth certi…"
click at [690, 446] on icon "Plane" at bounding box center [685, 446] width 15 height 15
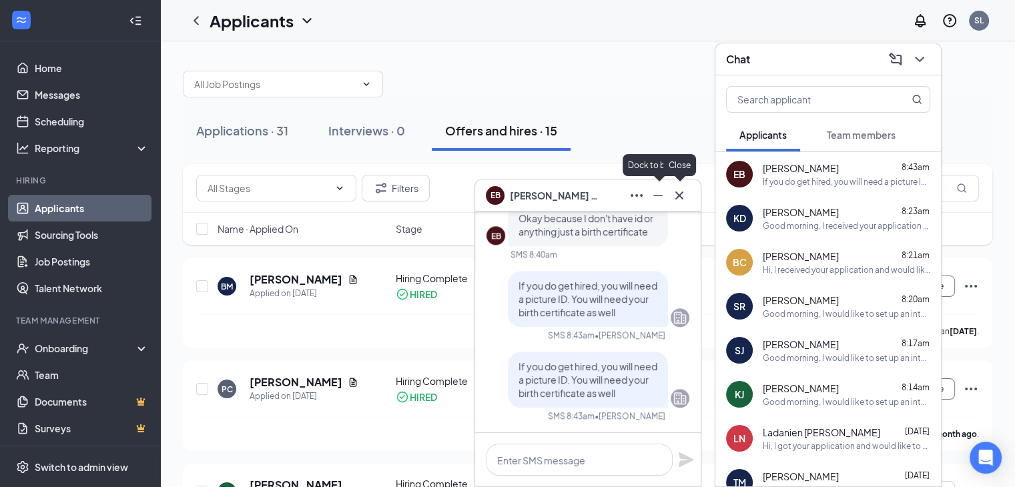
click at [684, 190] on icon "Cross" at bounding box center [679, 195] width 16 height 16
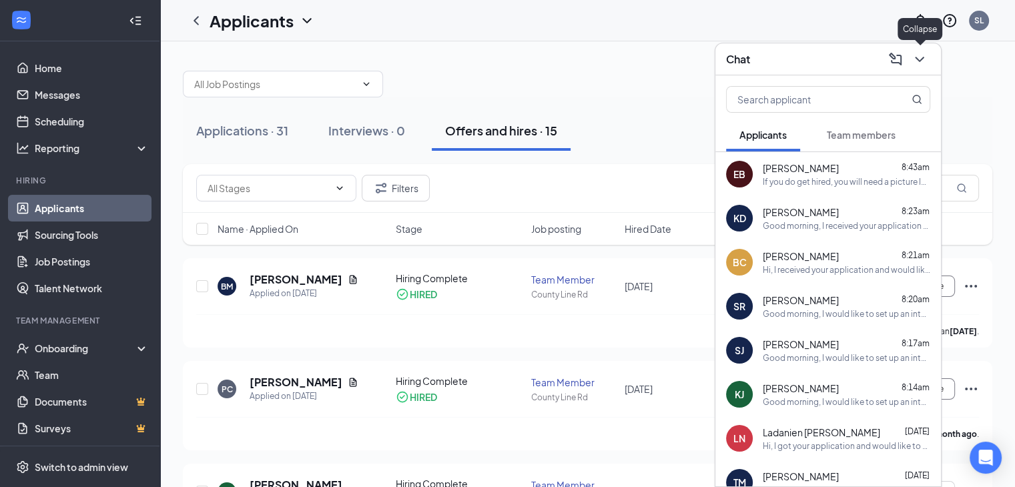
click at [919, 55] on icon "ChevronDown" at bounding box center [919, 59] width 16 height 16
